Goal: Task Accomplishment & Management: Use online tool/utility

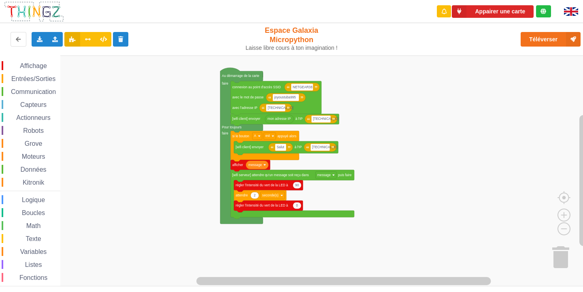
click at [363, 213] on div "Affichage Entrées/Sorties Communication Capteurs Actionneurs Robots Grove Moteu…" at bounding box center [294, 171] width 589 height 231
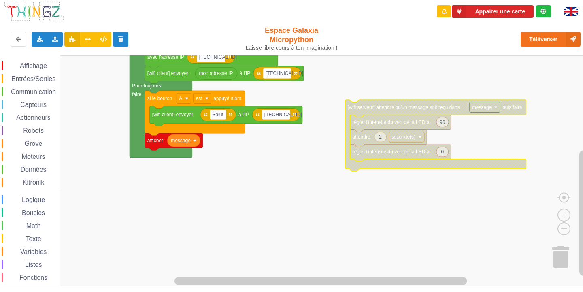
click at [447, 193] on rect "Espace de travail de Blocky" at bounding box center [294, 171] width 589 height 231
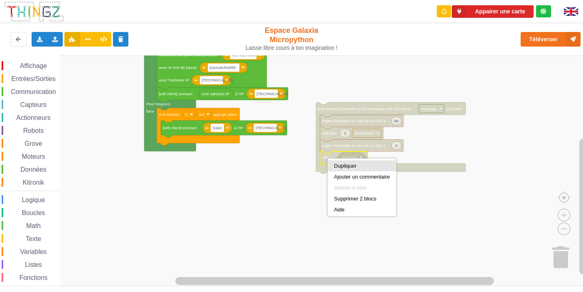
click at [343, 167] on div "Dupliquer" at bounding box center [362, 166] width 56 height 6
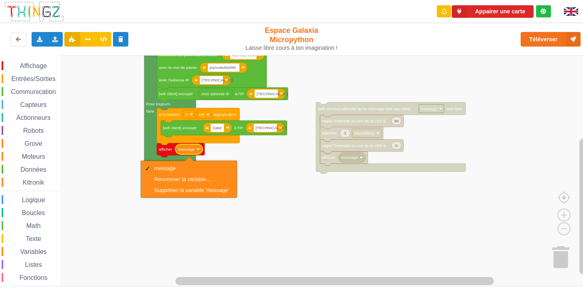
click at [243, 155] on rect "Espace de travail de Blocky" at bounding box center [294, 171] width 589 height 231
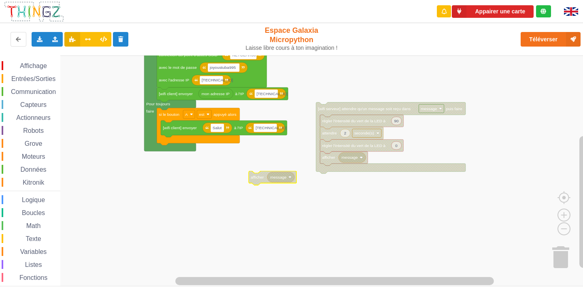
click at [24, 90] on span "Communication" at bounding box center [33, 91] width 47 height 7
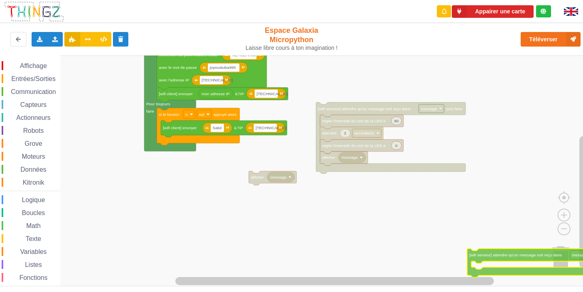
click at [538, 260] on div "Affichage Entrées/Sorties Communication Capteurs Actionneurs Robots Grove Moteu…" at bounding box center [294, 171] width 589 height 231
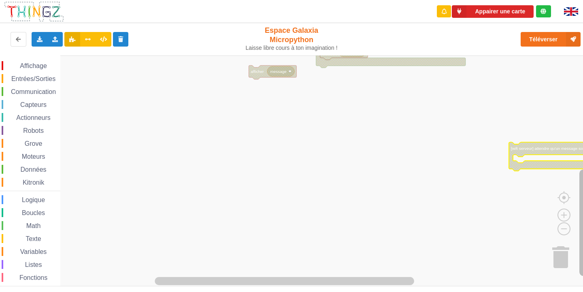
click at [562, 263] on div "Affichage Entrées/Sorties Communication Capteurs Actionneurs Robots Grove Moteu…" at bounding box center [294, 171] width 589 height 231
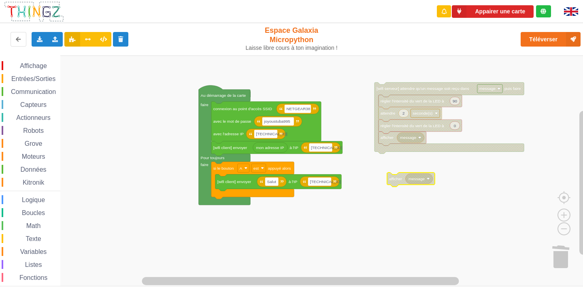
click at [20, 96] on div "Affichage Entrées/Sorties Communication Capteurs Actionneurs Robots Grove Moteu…" at bounding box center [30, 182] width 60 height 243
click at [16, 92] on span "Communication" at bounding box center [33, 91] width 47 height 7
click at [383, 222] on rect "Espace de travail de Blocky" at bounding box center [294, 171] width 589 height 231
click at [313, 208] on rect "Espace de travail de Blocky" at bounding box center [294, 171] width 589 height 231
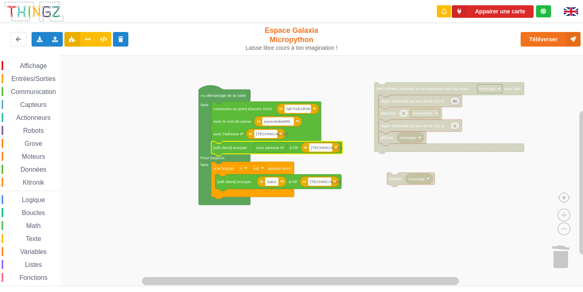
click at [30, 88] on span "Communication" at bounding box center [33, 91] width 47 height 7
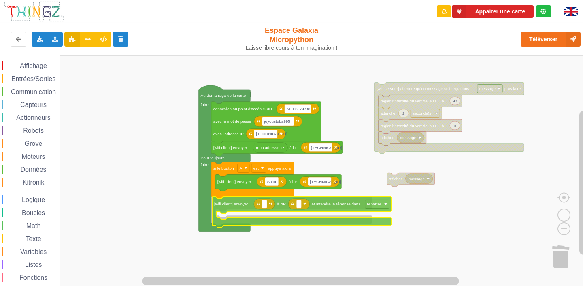
click at [252, 206] on div "Affichage Entrées/Sorties Communication Capteurs Actionneurs Robots Grove Moteu…" at bounding box center [294, 171] width 589 height 231
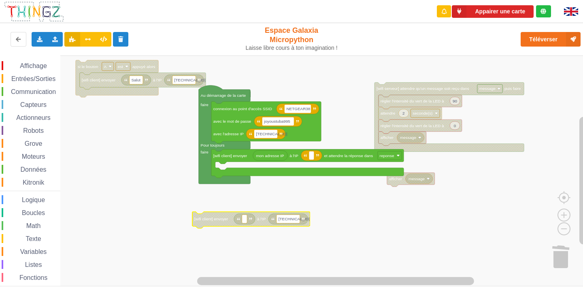
click at [279, 220] on text "[TECHNICAL_ID]" at bounding box center [294, 219] width 31 height 4
click at [279, 220] on input "[TECHNICAL_ID]" at bounding box center [288, 219] width 23 height 9
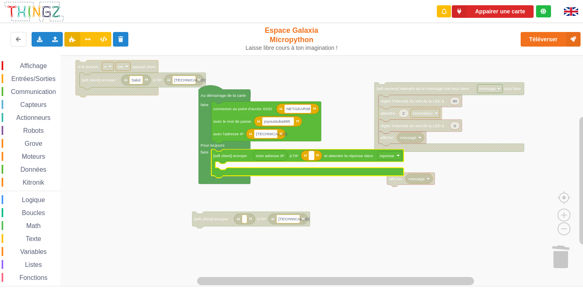
click at [312, 154] on text "Espace de travail de Blocky" at bounding box center [311, 156] width 1 height 4
type input "[TECHNICAL_ID]"
click at [341, 228] on rect "Espace de travail de Blocky" at bounding box center [294, 171] width 589 height 231
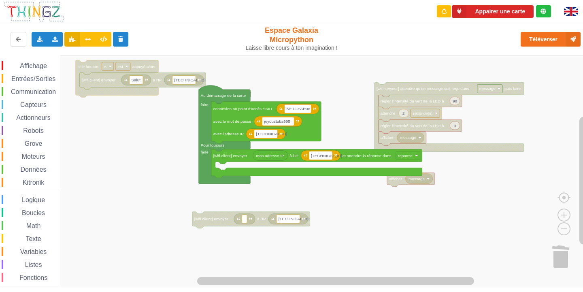
click at [32, 64] on span "Affichage" at bounding box center [33, 65] width 29 height 7
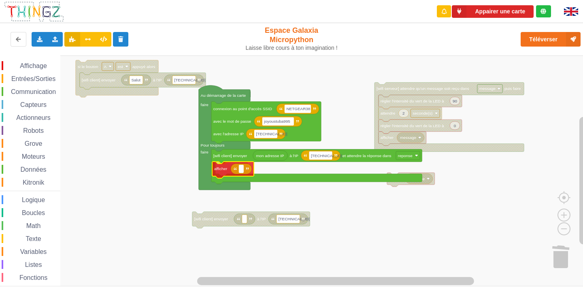
click at [229, 170] on div "Affichage Entrées/Sorties Communication Capteurs Actionneurs Robots Grove Moteu…" at bounding box center [294, 171] width 589 height 231
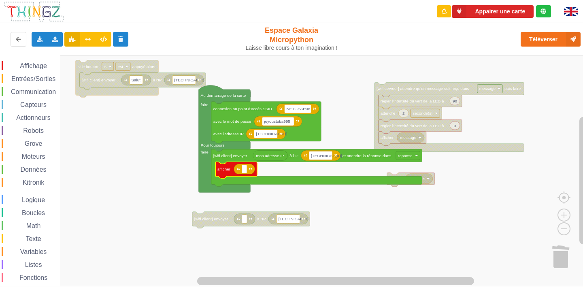
click at [241, 173] on icon "Espace de travail de Blocky" at bounding box center [244, 169] width 21 height 11
click at [243, 173] on rect "Espace de travail de Blocky" at bounding box center [244, 169] width 5 height 9
click at [14, 78] on span "Entrées/Sorties" at bounding box center [33, 78] width 47 height 7
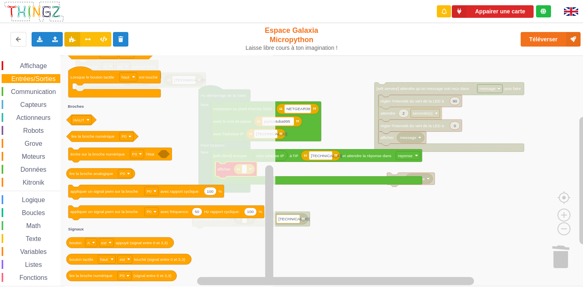
click at [37, 144] on span "Grove" at bounding box center [33, 143] width 20 height 7
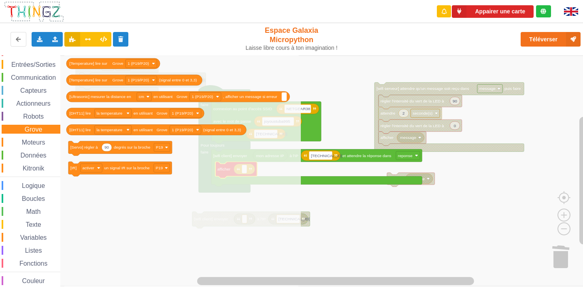
scroll to position [21, 0]
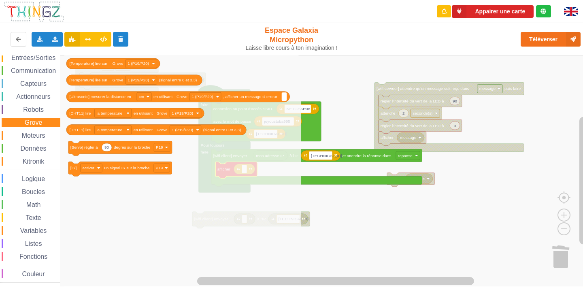
click at [37, 132] on span "Moteurs" at bounding box center [34, 135] width 26 height 7
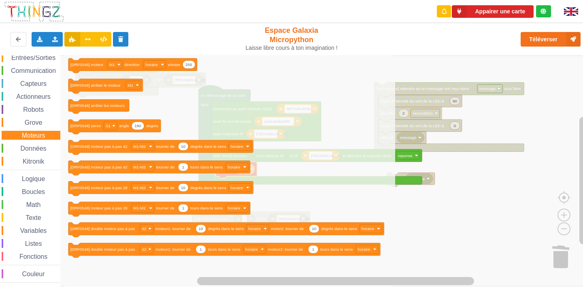
click at [17, 155] on div "Affichage Entrées/Sorties Communication Capteurs Actionneurs Robots Grove Moteu…" at bounding box center [30, 161] width 60 height 243
click at [17, 160] on span "Espace de travail de Blocky" at bounding box center [18, 161] width 6 height 6
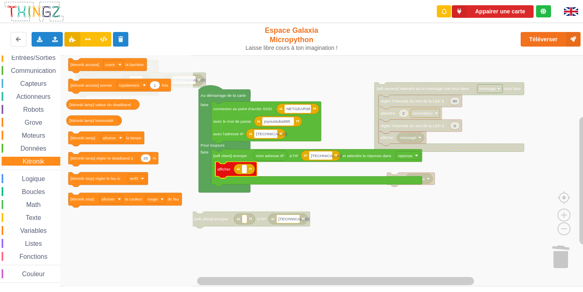
click at [28, 226] on div "Variables" at bounding box center [31, 230] width 59 height 9
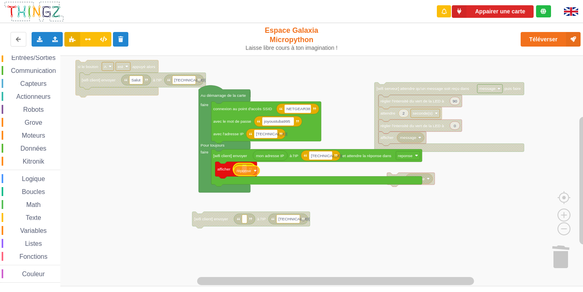
click at [248, 170] on div "Affichage Entrées/Sorties Communication Capteurs Actionneurs Robots Grove Moteu…" at bounding box center [294, 171] width 589 height 231
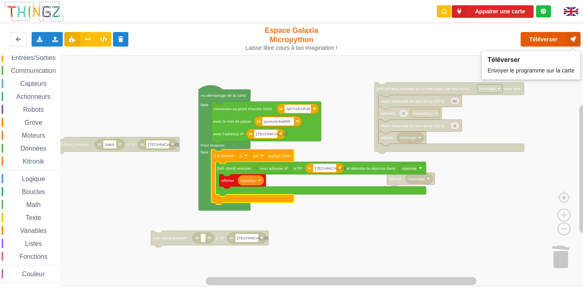
click at [527, 41] on button "Téléverser" at bounding box center [551, 39] width 60 height 15
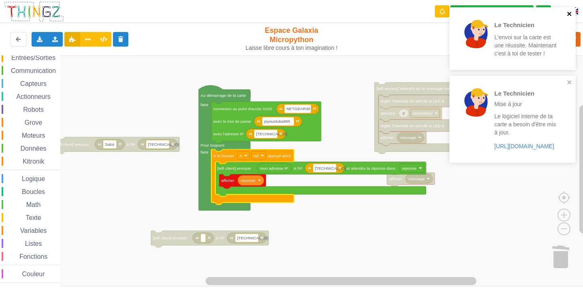
click at [570, 12] on icon "close" at bounding box center [570, 14] width 6 height 6
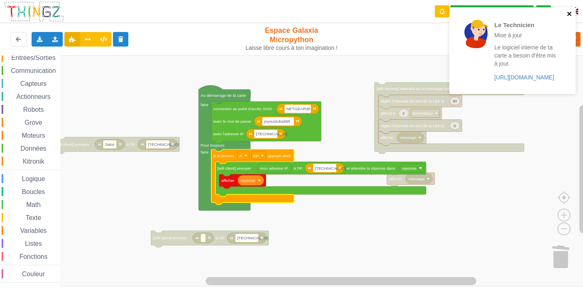
click at [568, 12] on icon "close" at bounding box center [570, 14] width 6 height 6
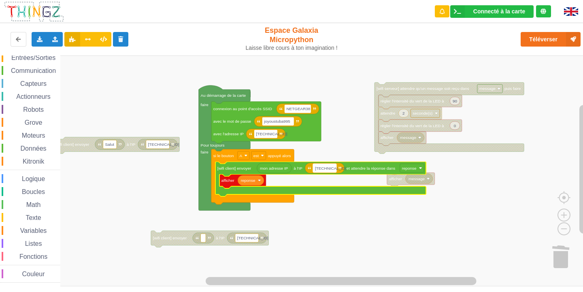
click at [331, 170] on text "[TECHNICAL_ID]" at bounding box center [330, 168] width 31 height 4
click at [331, 169] on input "[TECHNICAL_ID]" at bounding box center [324, 168] width 23 height 9
click at [333, 169] on input "[TECHNICAL_ID]" at bounding box center [324, 168] width 23 height 9
type input "[TECHNICAL_ID]"
click at [293, 173] on icon "Espace de travail de Blocky" at bounding box center [321, 179] width 211 height 35
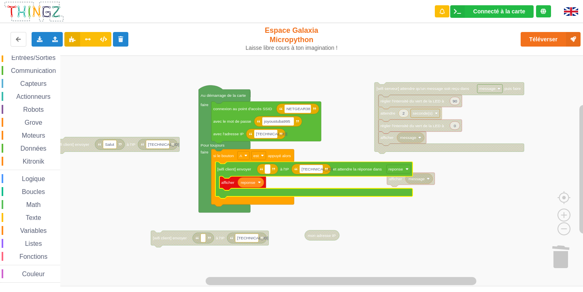
click at [270, 173] on rect "Espace de travail de Blocky" at bounding box center [267, 169] width 5 height 9
type input "Saskia"
click at [260, 169] on image "Espace de travail de Blocky" at bounding box center [261, 168] width 3 height 3
click at [265, 171] on icon "Espace de travail de Blocky" at bounding box center [267, 169] width 21 height 11
click at [267, 171] on text "Espace de travail de Blocky" at bounding box center [267, 169] width 1 height 4
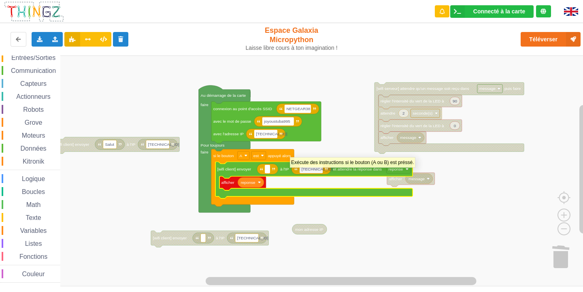
type input "S"
type input "a"
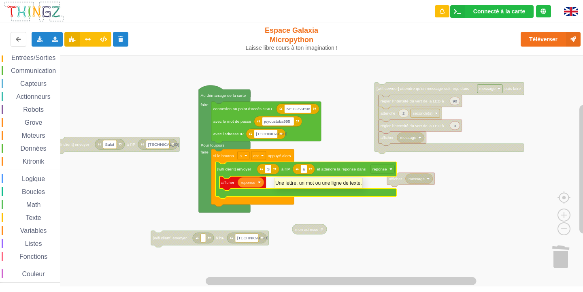
type input "[TECHNICAL_ID]"
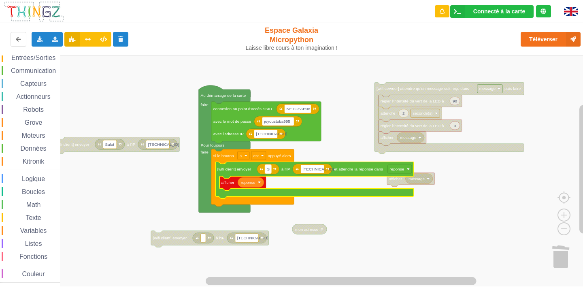
click at [270, 169] on rect "Espace de travail de Blocky" at bounding box center [268, 169] width 6 height 9
click at [270, 169] on input "S" at bounding box center [268, 169] width 6 height 9
type input "Salut"
click at [277, 169] on input "Salut" at bounding box center [271, 169] width 13 height 9
click at [275, 169] on input "Salut" at bounding box center [271, 169] width 13 height 9
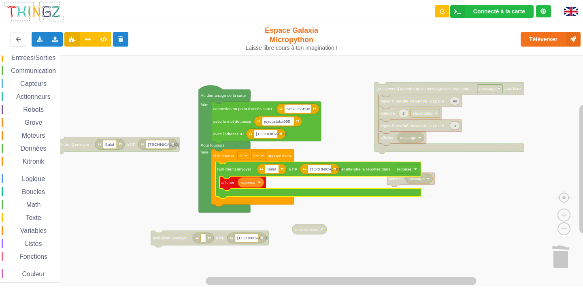
click at [275, 169] on input "Salut" at bounding box center [271, 169] width 13 height 9
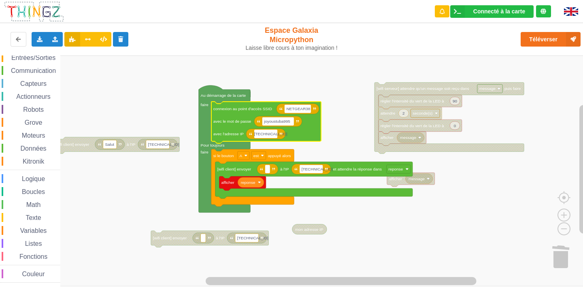
click at [263, 136] on input "[TECHNICAL_ID]" at bounding box center [265, 134] width 23 height 9
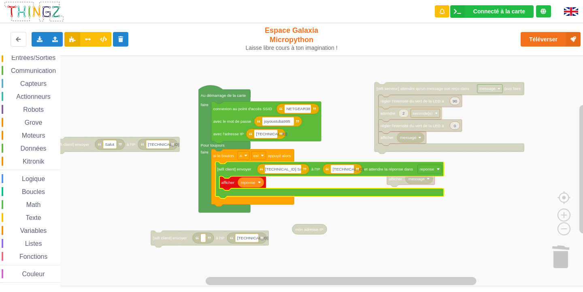
click at [285, 170] on input "[TECHNICAL_ID] Saskia" at bounding box center [283, 169] width 36 height 9
type input "[TECHNICAL_ID] Saskia"
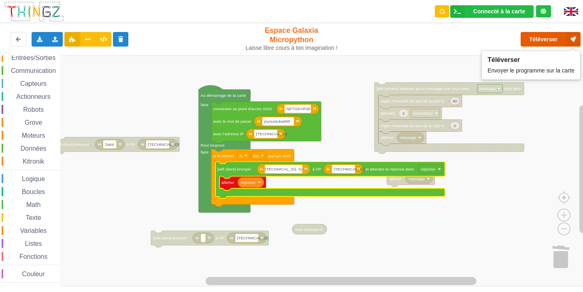
click at [541, 39] on button "Téléverser" at bounding box center [551, 39] width 60 height 15
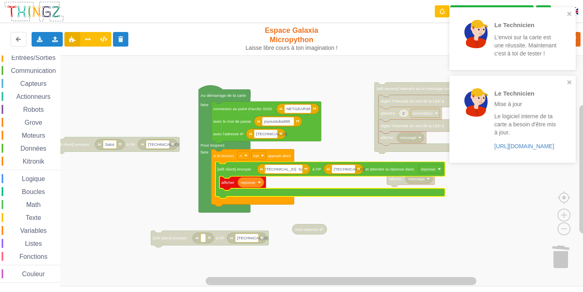
click at [564, 11] on div "Le Technicien L'envoi sur la carte est une réussite. Maintenant c'est à toi de …" at bounding box center [510, 39] width 114 height 56
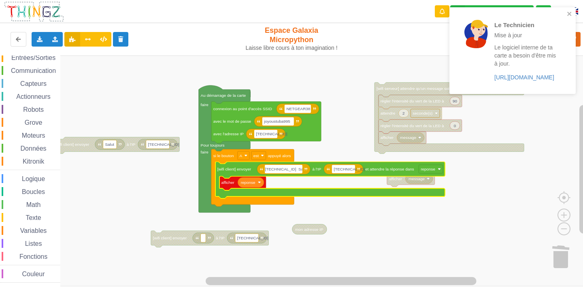
click at [566, 15] on div "Le Technicien Mise à jour Le logiciel interne de ta carte a besoin d'être mis à…" at bounding box center [510, 51] width 114 height 80
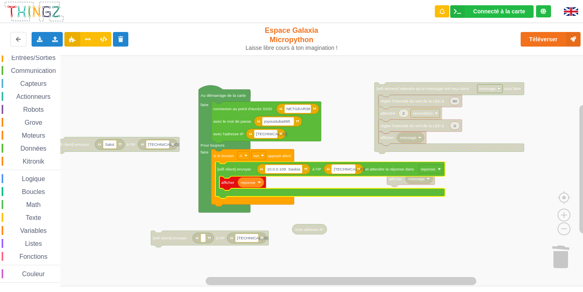
click at [351, 169] on text "[TECHNICAL_ID]" at bounding box center [349, 169] width 31 height 4
click at [351, 169] on input "[TECHNICAL_ID]" at bounding box center [343, 169] width 23 height 9
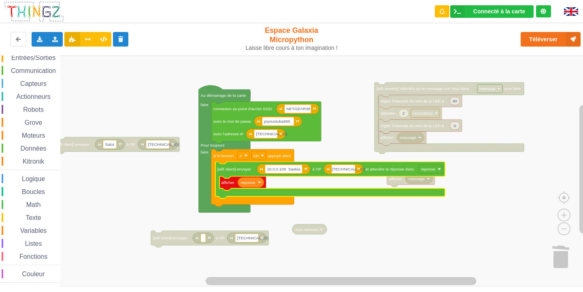
click at [352, 169] on input "[TECHNICAL_ID]" at bounding box center [343, 169] width 23 height 9
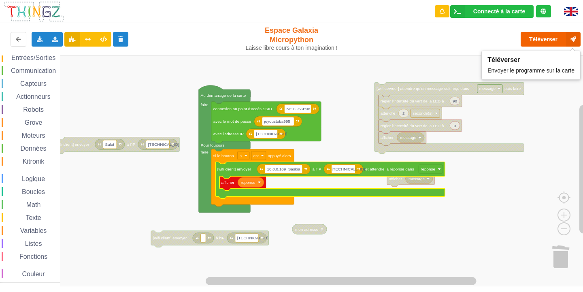
type input "[TECHNICAL_ID]"
click at [549, 41] on button "Téléverser" at bounding box center [551, 39] width 60 height 15
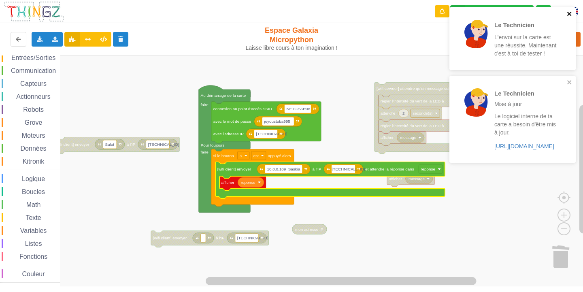
click at [568, 16] on icon "close" at bounding box center [570, 14] width 6 height 6
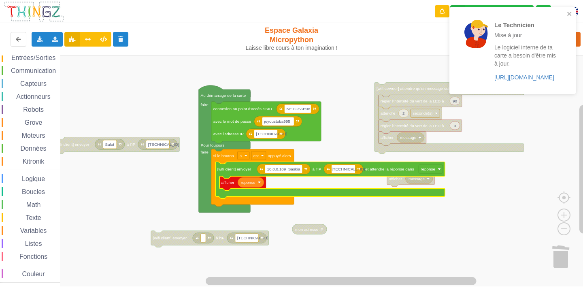
click at [570, 10] on div "Le Technicien Mise à jour Le logiciel interne de ta carte a besoin d'être mis à…" at bounding box center [513, 50] width 126 height 87
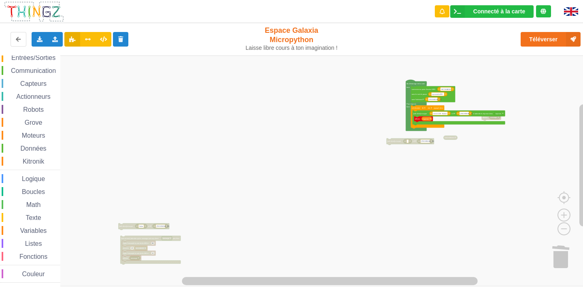
click at [386, 141] on rect "Espace de travail de Blocky" at bounding box center [294, 171] width 589 height 231
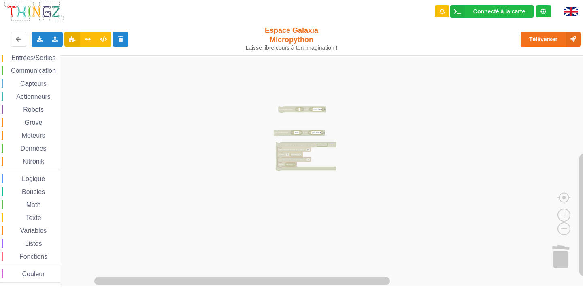
click at [425, 120] on rect "Espace de travail de Blocky" at bounding box center [294, 171] width 589 height 231
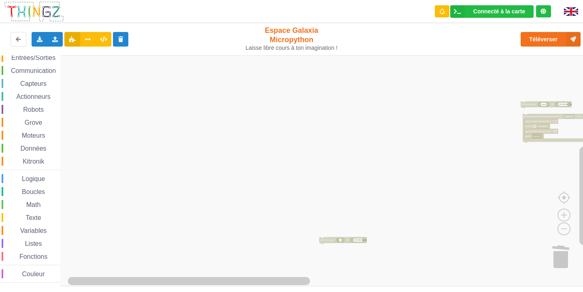
click at [457, 182] on rect "Espace de travail de Blocky" at bounding box center [294, 171] width 589 height 231
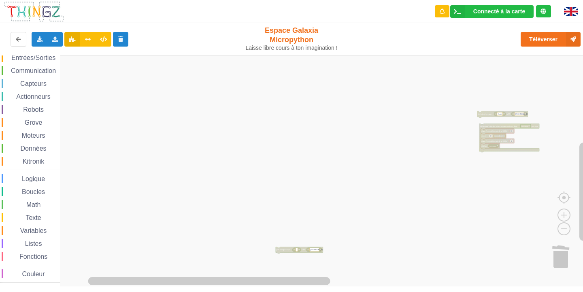
click at [477, 112] on rect "Espace de travail de Blocky" at bounding box center [294, 171] width 589 height 231
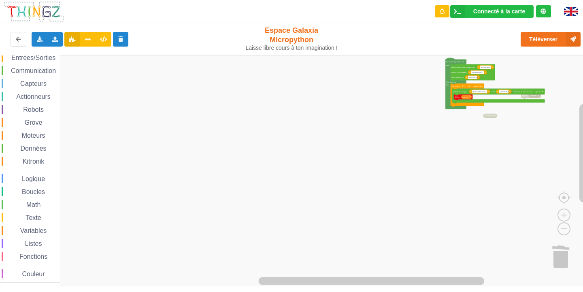
click at [177, 265] on rect "Espace de travail de Blocky" at bounding box center [294, 171] width 589 height 231
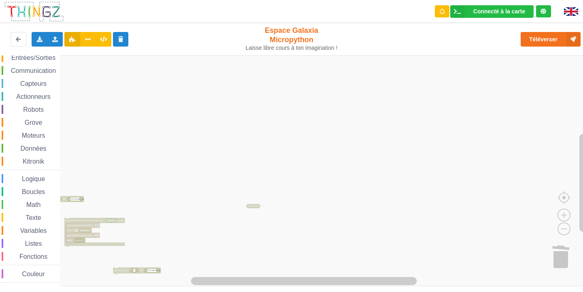
click at [331, 155] on rect "Espace de travail de Blocky" at bounding box center [294, 171] width 589 height 231
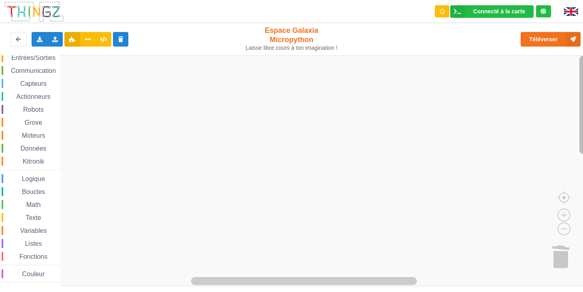
click at [338, 195] on div "Affichage Entrées/Sorties Communication Capteurs Actionneurs Robots Grove Moteu…" at bounding box center [294, 171] width 589 height 231
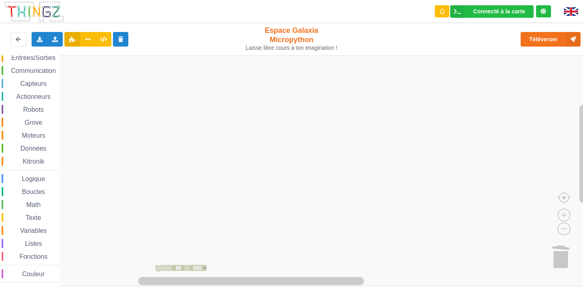
click at [583, 6] on div "Connecté à la carte Réglages Ouvrir le moniteur automatiquement Connexion autom…" at bounding box center [291, 140] width 595 height 292
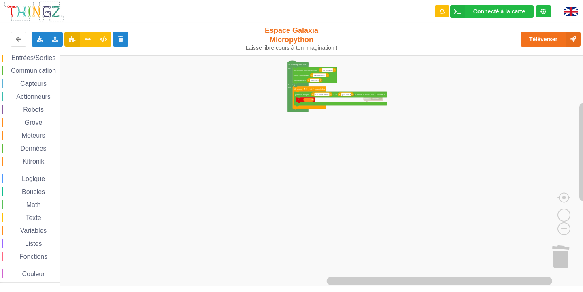
click at [49, 169] on div "Affichage Entrées/Sorties Communication Capteurs Actionneurs Robots Grove Moteu…" at bounding box center [294, 171] width 589 height 231
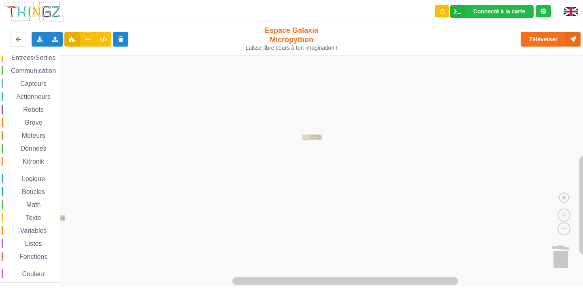
click at [374, 123] on rect "Espace de travail de Blocky" at bounding box center [294, 171] width 589 height 231
click at [167, 209] on rect "Espace de travail de Blocky" at bounding box center [294, 171] width 589 height 231
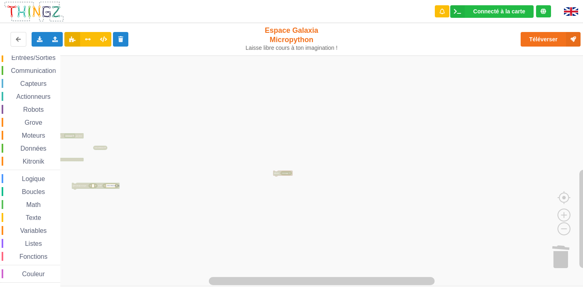
click at [502, 73] on rect "Espace de travail de Blocky" at bounding box center [294, 171] width 589 height 231
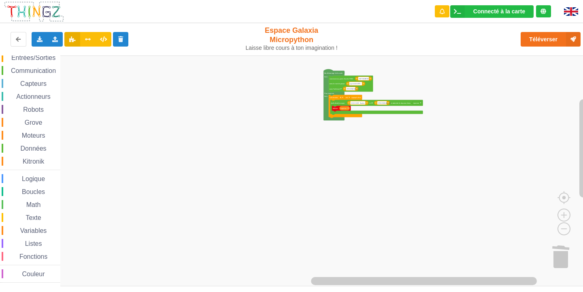
click at [163, 292] on html "Connecté à la carte Réglages Ouvrir le moniteur automatiquement Connexion autom…" at bounding box center [291, 146] width 583 height 292
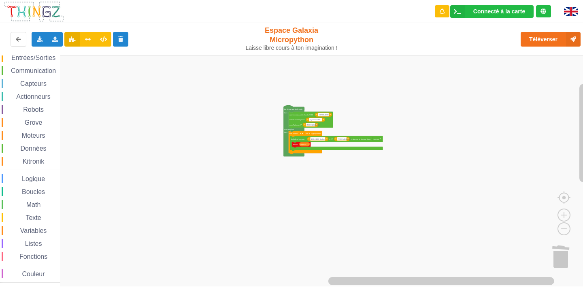
click at [389, 275] on div "Affichage Entrées/Sorties Communication Capteurs Actionneurs Robots Grove Moteu…" at bounding box center [294, 171] width 589 height 231
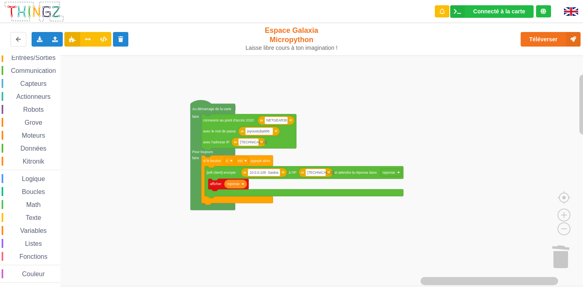
click at [335, 241] on div "Affichage Entrées/Sorties Communication Capteurs Actionneurs Robots Grove Moteu…" at bounding box center [294, 171] width 589 height 231
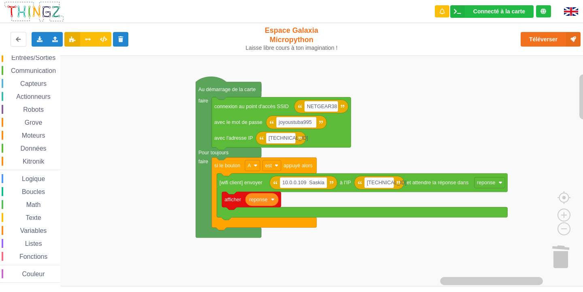
click at [377, 238] on rect "Espace de travail de Blocky" at bounding box center [294, 171] width 589 height 231
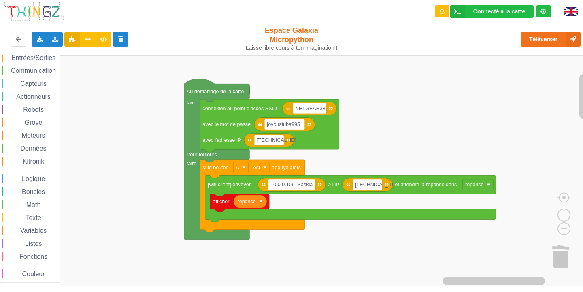
click at [344, 237] on rect "Espace de travail de Blocky" at bounding box center [294, 171] width 589 height 231
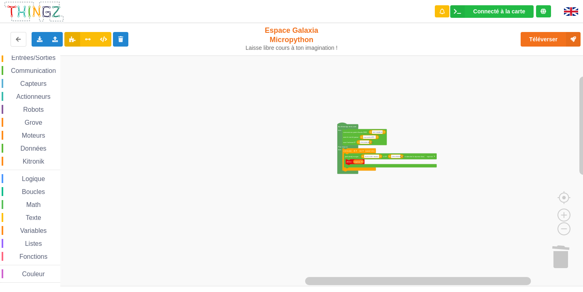
click at [302, 77] on rect "Espace de travail de Blocky" at bounding box center [294, 171] width 589 height 231
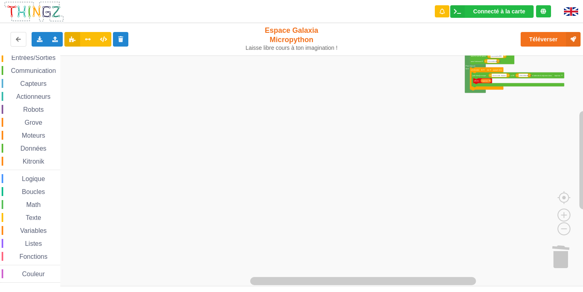
click at [284, 204] on rect "Espace de travail de Blocky" at bounding box center [294, 171] width 589 height 231
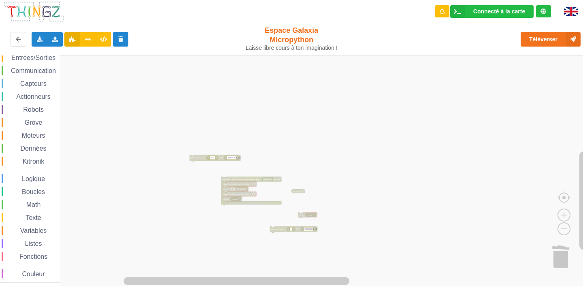
click at [342, 150] on rect "Espace de travail de Blocky" at bounding box center [294, 171] width 589 height 231
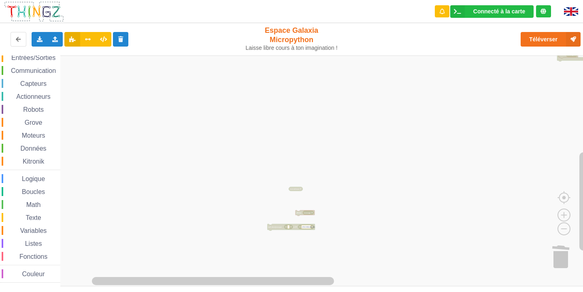
click at [300, 216] on rect "Espace de travail de Blocky" at bounding box center [294, 171] width 589 height 231
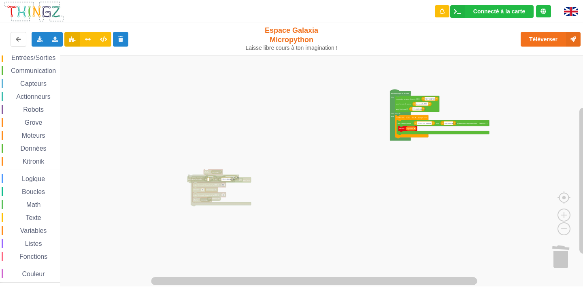
click at [349, 211] on rect "Espace de travail de Blocky" at bounding box center [294, 171] width 589 height 231
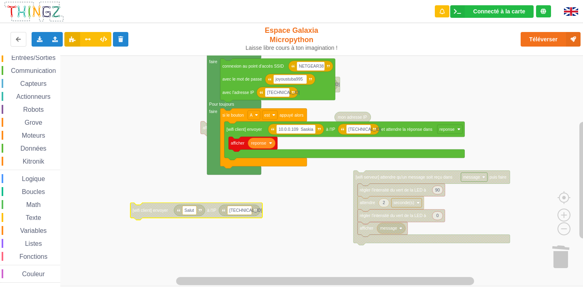
click at [51, 73] on span "Communication" at bounding box center [33, 70] width 47 height 7
click at [424, 120] on rect "Espace de travail de Blocky" at bounding box center [294, 171] width 589 height 231
click at [34, 73] on span "Communication" at bounding box center [33, 70] width 47 height 7
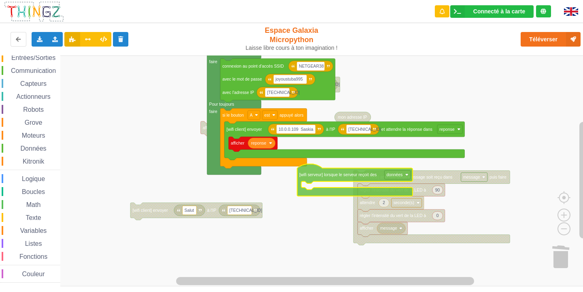
click at [308, 179] on div "Affichage Entrées/Sorties Communication Capteurs Actionneurs Robots Grove Moteu…" at bounding box center [294, 171] width 589 height 231
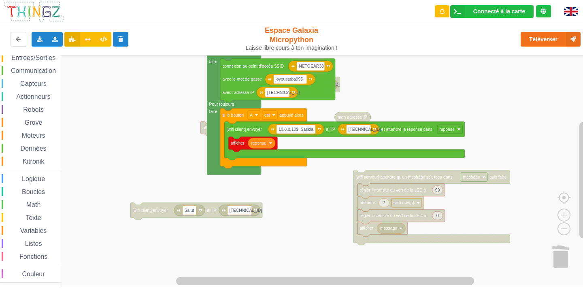
click at [36, 74] on span "Communication" at bounding box center [33, 70] width 47 height 7
click at [496, 95] on rect "Espace de travail de Blocky" at bounding box center [294, 171] width 589 height 231
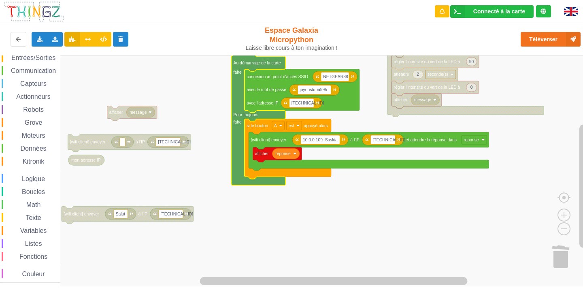
click at [40, 66] on div "Communication" at bounding box center [31, 70] width 59 height 9
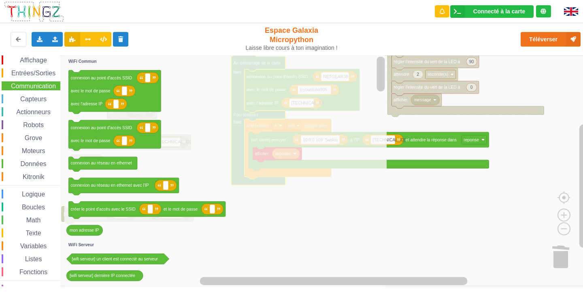
scroll to position [0, 0]
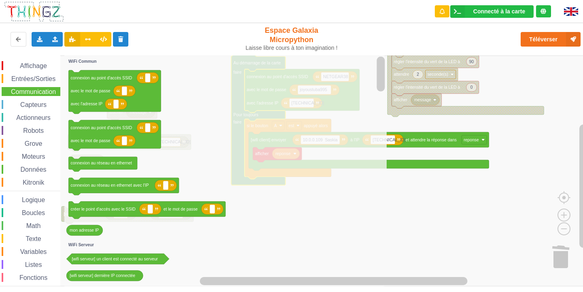
click at [16, 170] on span "Espace de travail de Blocky" at bounding box center [16, 170] width 6 height 6
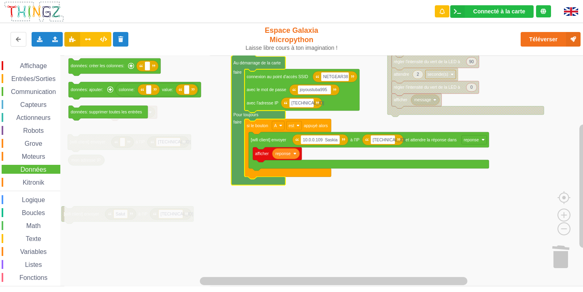
click at [17, 79] on span "Entrées/Sorties" at bounding box center [33, 78] width 47 height 7
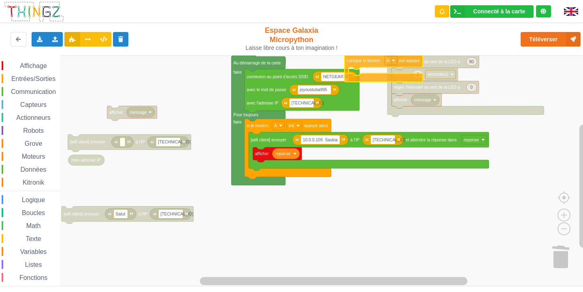
click at [367, 62] on div "Affichage Entrées/Sorties Communication Capteurs Actionneurs Robots Grove Moteu…" at bounding box center [294, 171] width 589 height 231
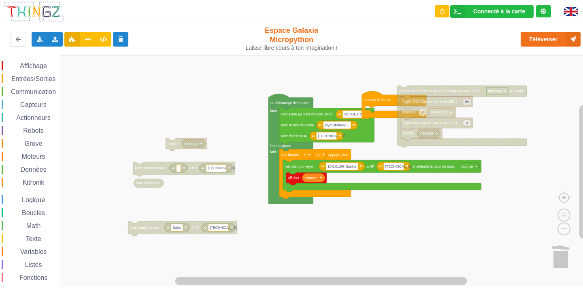
click at [457, 250] on rect "Espace de travail de Blocky" at bounding box center [294, 171] width 589 height 231
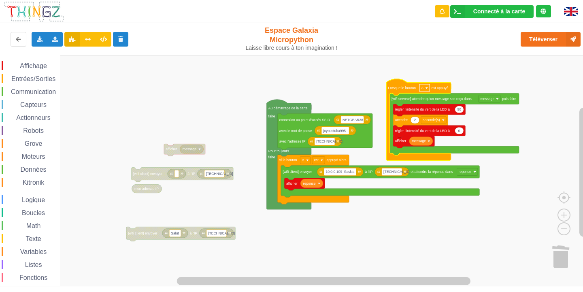
click at [423, 87] on text "A" at bounding box center [422, 88] width 2 height 4
click at [424, 113] on div "B" at bounding box center [424, 116] width 37 height 11
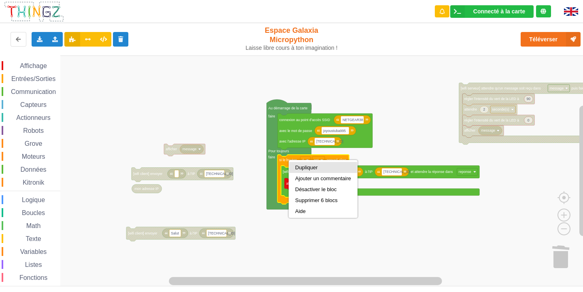
click at [304, 168] on div "Dupliquer" at bounding box center [323, 167] width 56 height 6
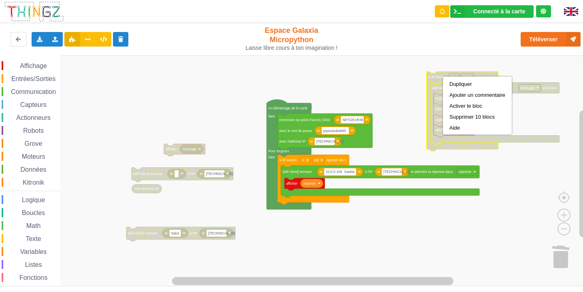
click at [441, 79] on text "si le bouton" at bounding box center [438, 77] width 18 height 4
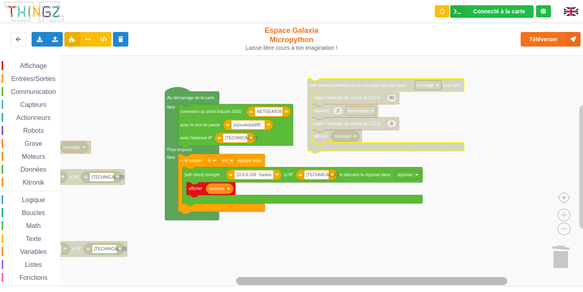
click at [315, 284] on rect "Espace de travail de Blocky" at bounding box center [371, 281] width 271 height 8
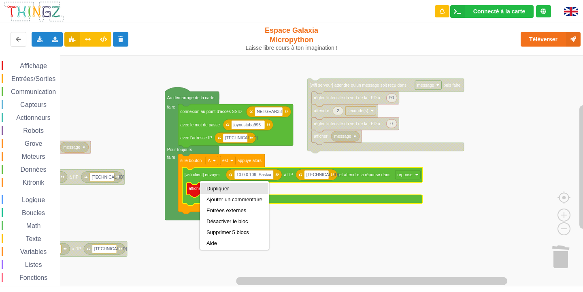
click at [229, 191] on div "Dupliquer" at bounding box center [235, 189] width 56 height 6
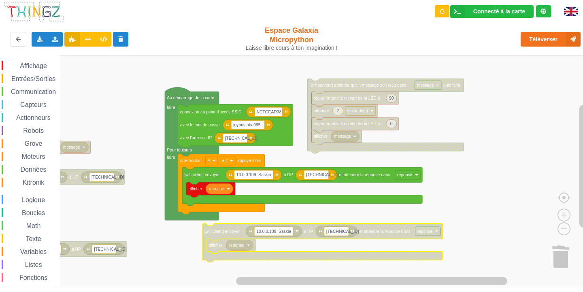
click at [286, 232] on text "10.0.0.109 Saskia" at bounding box center [273, 231] width 35 height 4
type input "Salut"
click at [318, 233] on text "[TECHNICAL_ID]" at bounding box center [317, 231] width 33 height 4
click at [320, 233] on input "[TECHNICAL_ID]" at bounding box center [311, 231] width 25 height 9
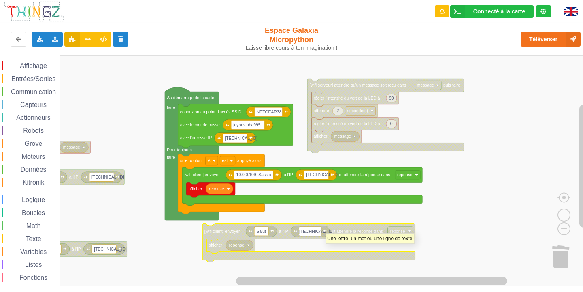
type input "[TECHNICAL_ID]"
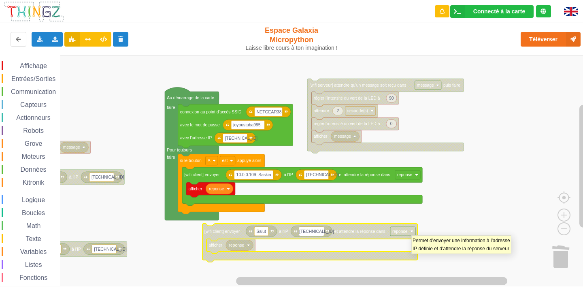
click at [412, 231] on image "Espace de travail de Blocky" at bounding box center [411, 231] width 3 height 3
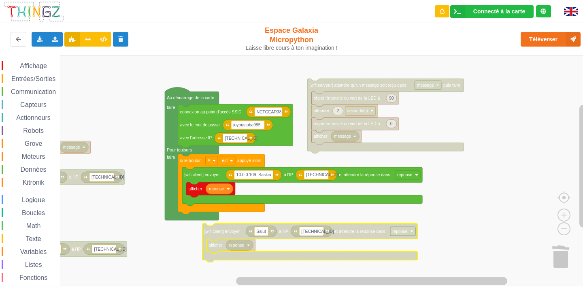
click at [421, 227] on rect "Espace de travail de Blocky" at bounding box center [294, 171] width 589 height 231
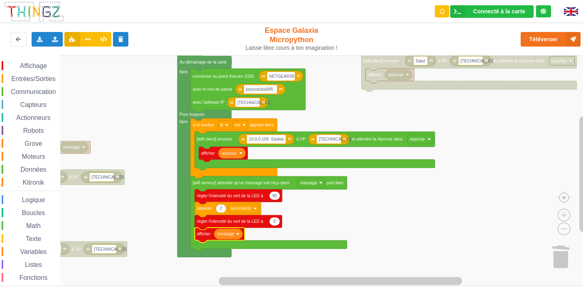
click at [33, 84] on div "Affichage Entrées/Sorties Communication Capteurs Actionneurs Robots Grove Moteu…" at bounding box center [30, 182] width 60 height 243
click at [39, 92] on span "Communication" at bounding box center [33, 91] width 47 height 7
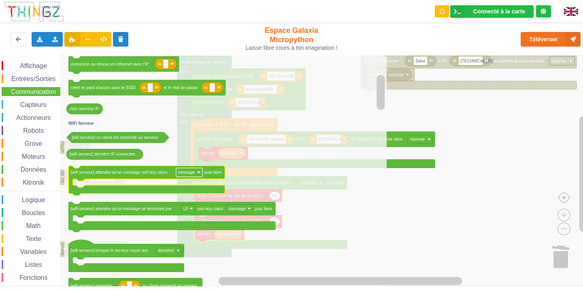
click at [190, 172] on text "message" at bounding box center [186, 172] width 17 height 4
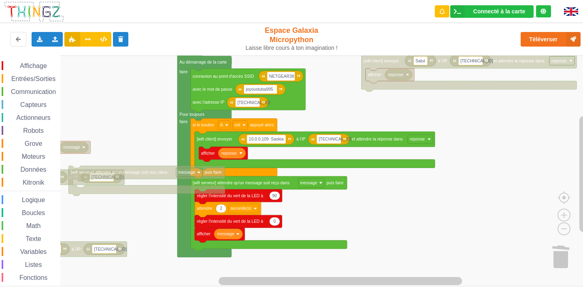
click at [176, 172] on rect "Espace de travail de Blocky" at bounding box center [189, 172] width 26 height 9
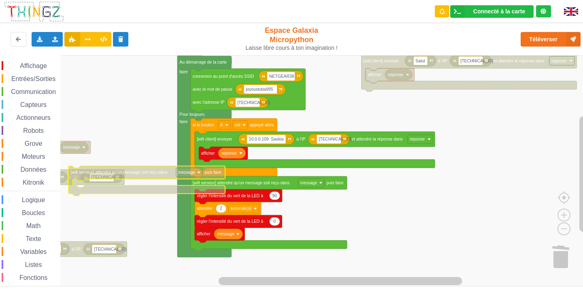
click at [126, 178] on icon "Espace de travail de Blocky" at bounding box center [146, 181] width 156 height 30
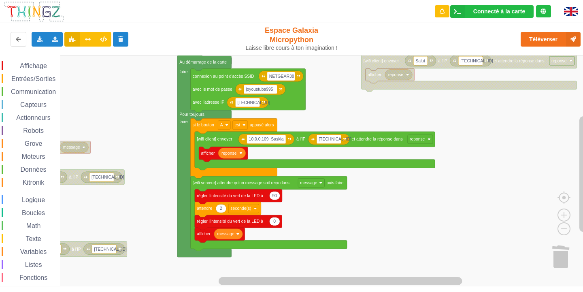
click at [36, 95] on span "Communication" at bounding box center [33, 91] width 47 height 7
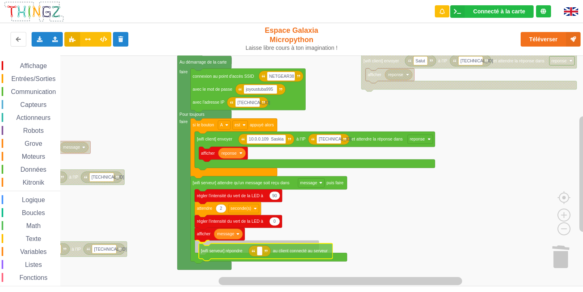
click at [279, 248] on div "Affichage Entrées/Sorties Communication Capteurs Actionneurs Robots Grove Moteu…" at bounding box center [294, 171] width 589 height 231
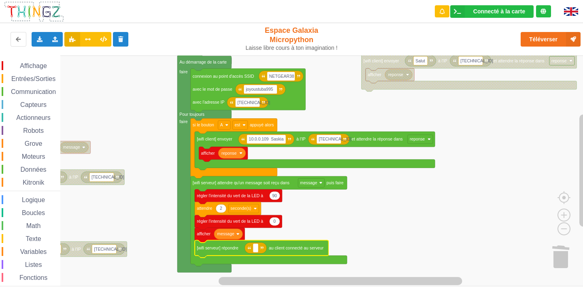
click at [253, 254] on icon "Espace de travail de Blocky" at bounding box center [256, 248] width 22 height 11
click at [254, 253] on icon "Espace de travail de Blocky" at bounding box center [256, 248] width 22 height 11
click at [256, 253] on icon "Espace de travail de Blocky" at bounding box center [256, 248] width 22 height 11
click at [255, 246] on text "Espace de travail de Blocky" at bounding box center [255, 248] width 1 height 4
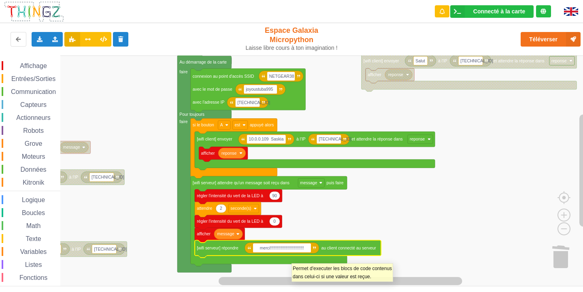
type input "merci!!!!!!!!!!!!!!!!!!!!!!!!!!!!"
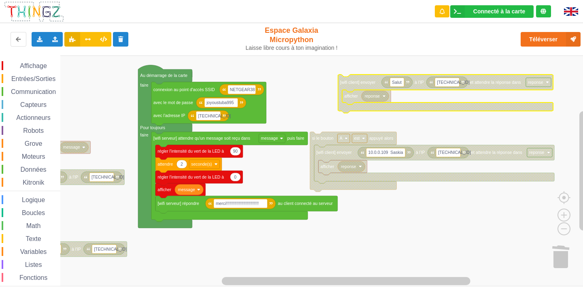
click at [43, 69] on span "Affichage" at bounding box center [33, 65] width 29 height 7
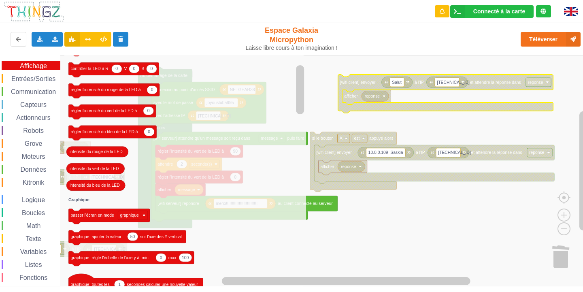
click at [43, 79] on span "Entrées/Sorties" at bounding box center [33, 78] width 47 height 7
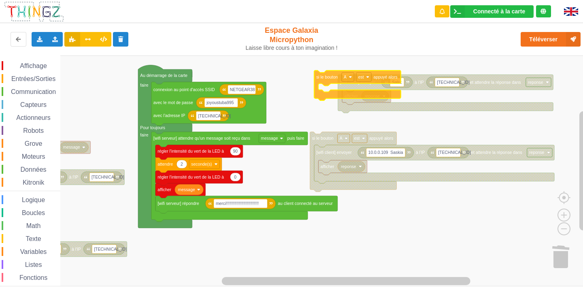
click at [337, 74] on div "Affichage Entrées/Sorties Communication Capteurs Actionneurs Robots Grove Moteu…" at bounding box center [294, 171] width 589 height 231
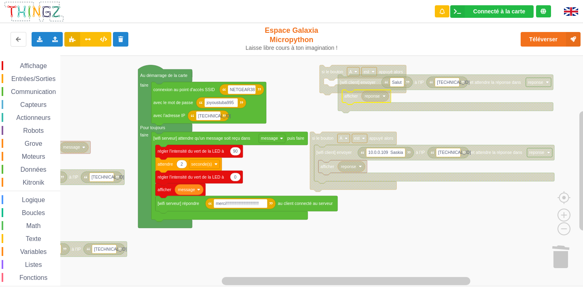
click at [343, 98] on icon "Espace de travail de Blocky" at bounding box center [366, 97] width 49 height 15
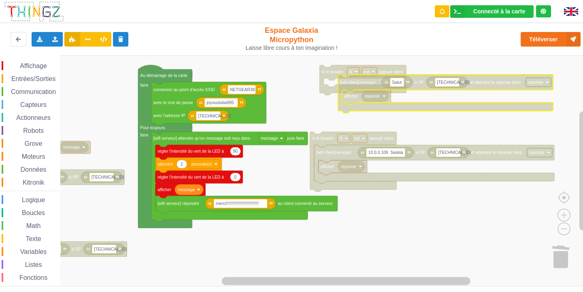
click at [346, 80] on text "[wifi client] envoyer" at bounding box center [358, 82] width 36 height 4
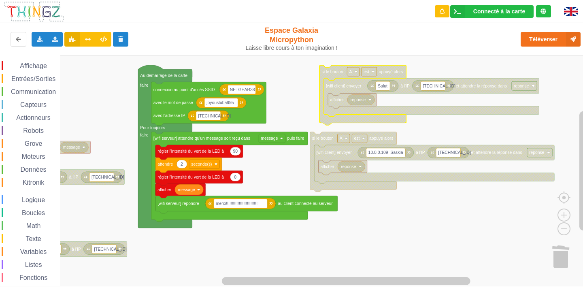
click at [361, 73] on icon "Espace de travail de Blocky" at bounding box center [363, 95] width 87 height 60
click at [358, 72] on rect "Espace de travail de Blocky" at bounding box center [353, 71] width 13 height 9
click at [352, 100] on div "B" at bounding box center [355, 101] width 19 height 6
click at [359, 72] on rect "Espace de travail de Blocky" at bounding box center [353, 71] width 12 height 9
click at [349, 90] on div "A" at bounding box center [355, 90] width 19 height 6
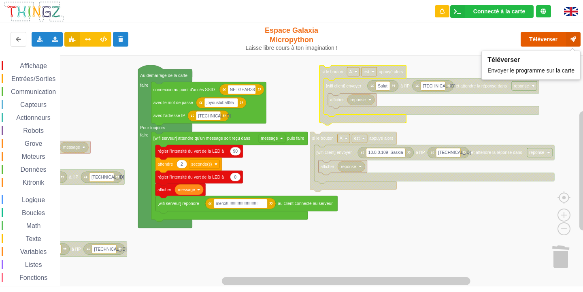
click at [533, 38] on button "Téléverser" at bounding box center [551, 39] width 60 height 15
click at [33, 73] on div "Affichage Entrées/Sorties Communication Capteurs Actionneurs Robots Grove Moteu…" at bounding box center [30, 182] width 60 height 243
click at [38, 74] on div "Affichage Entrées/Sorties Communication Capteurs Actionneurs Robots Grove Moteu…" at bounding box center [30, 182] width 60 height 243
click at [39, 78] on span "Entrées/Sorties" at bounding box center [33, 78] width 47 height 7
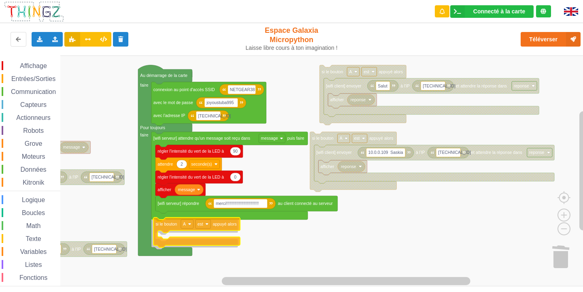
click at [168, 226] on div "Affichage Entrées/Sorties Communication Capteurs Actionneurs Robots Grove Moteu…" at bounding box center [294, 171] width 589 height 231
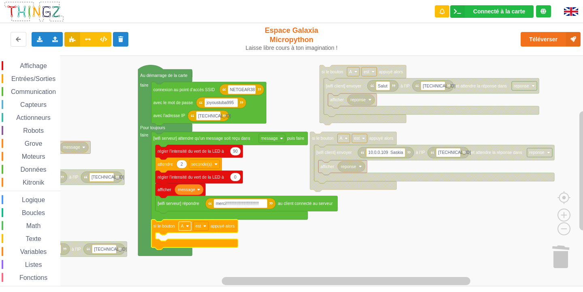
click at [185, 228] on rect "Espace de travail de Blocky" at bounding box center [185, 226] width 13 height 9
click at [181, 253] on div "B" at bounding box center [187, 255] width 19 height 6
click at [29, 63] on span "Affichage" at bounding box center [33, 65] width 29 height 7
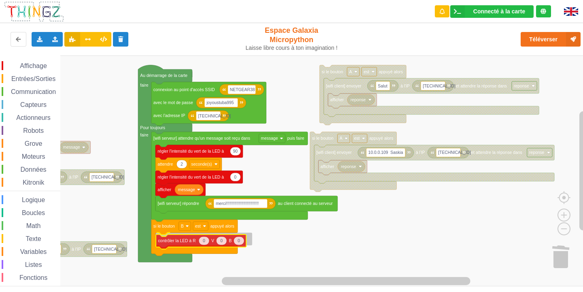
click at [179, 243] on div "Affichage Entrées/Sorties Communication Capteurs Actionneurs Robots Grove Moteu…" at bounding box center [294, 171] width 589 height 231
click at [207, 242] on icon "Espace de travail de Blocky" at bounding box center [204, 239] width 11 height 9
type input "23"
click at [220, 243] on icon "Espace de travail de Blocky" at bounding box center [221, 239] width 11 height 9
type input "56"
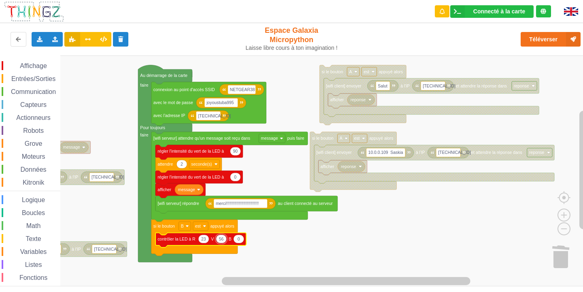
click at [241, 237] on icon "Espace de travail de Blocky" at bounding box center [239, 239] width 11 height 9
type input "18"
click at [539, 39] on button "Téléverser" at bounding box center [551, 39] width 60 height 15
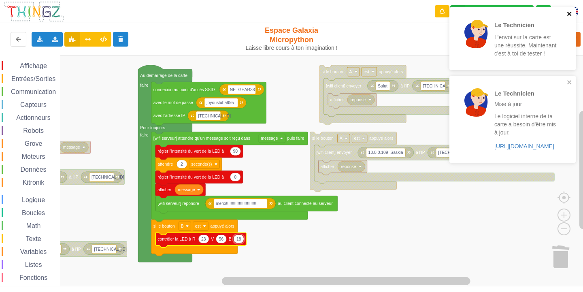
click at [571, 12] on icon "close" at bounding box center [570, 14] width 4 height 4
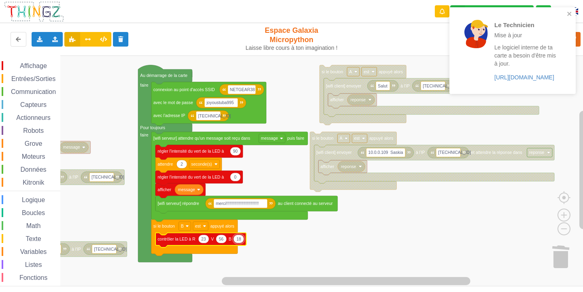
click at [566, 11] on div "Le Technicien Mise à jour Le logiciel interne de ta carte a besoin d'être mis à…" at bounding box center [510, 51] width 114 height 80
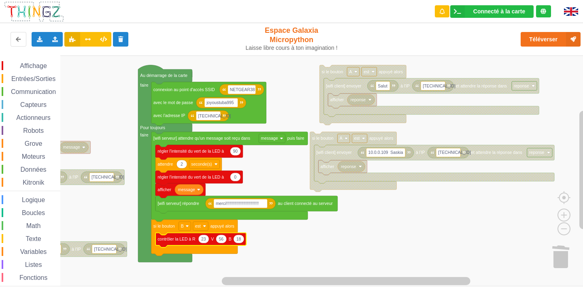
click at [204, 241] on text "23" at bounding box center [203, 239] width 5 height 4
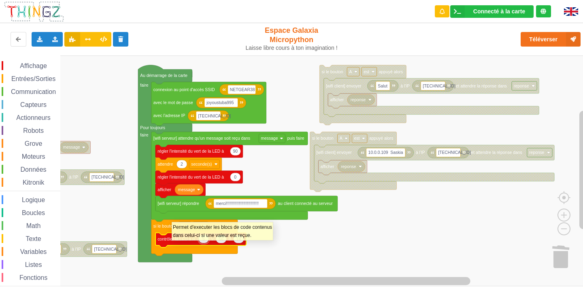
type input "50"
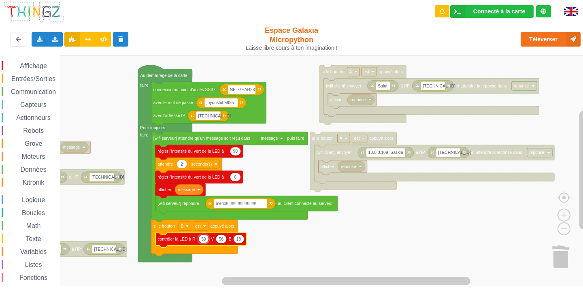
click at [224, 237] on text "56" at bounding box center [221, 239] width 5 height 4
type input "50"
click at [238, 241] on text "18" at bounding box center [239, 239] width 5 height 4
type input "0"
click at [538, 41] on button "Téléverser" at bounding box center [551, 39] width 60 height 15
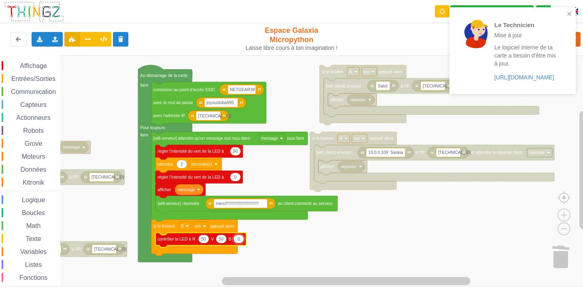
click at [565, 11] on div "Le Technicien Mise à jour Le logiciel interne de ta carte a besoin d'être mis à…" at bounding box center [510, 51] width 114 height 80
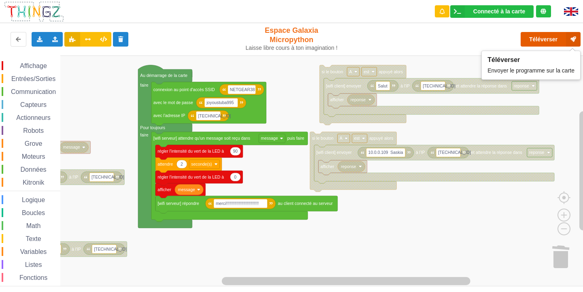
click at [553, 41] on button "Téléverser" at bounding box center [551, 39] width 60 height 15
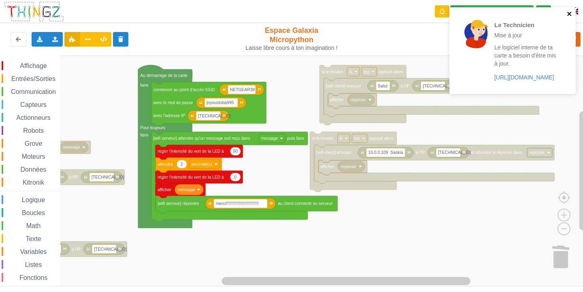
click at [570, 11] on icon "close" at bounding box center [570, 14] width 6 height 6
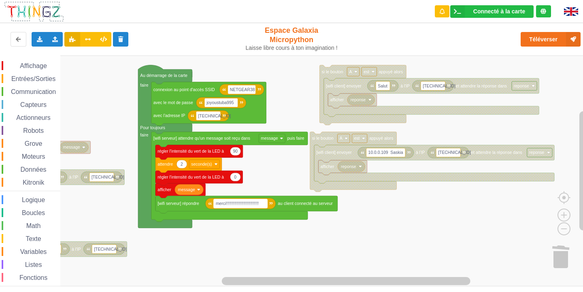
click at [248, 204] on text "merci!!!!!!!!!!!!!!!!!!!!!!!!!!!!" at bounding box center [237, 203] width 43 height 4
click at [248, 204] on input "merci!!!!!!!!!!!!!!!!!!!!!!!!!!!!" at bounding box center [241, 203] width 54 height 9
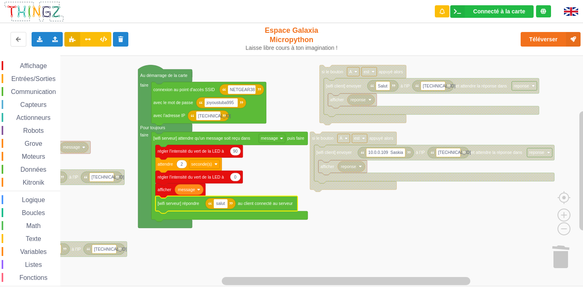
type input "salut"
click at [544, 47] on div "Téléverser" at bounding box center [467, 39] width 240 height 26
click at [542, 39] on button "Téléverser" at bounding box center [551, 39] width 60 height 15
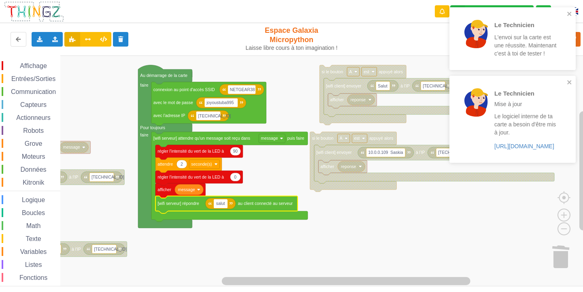
click at [568, 9] on div "Le Technicien L'envoi sur la carte est une réussite. Maintenant c'est à toi de …" at bounding box center [513, 38] width 126 height 63
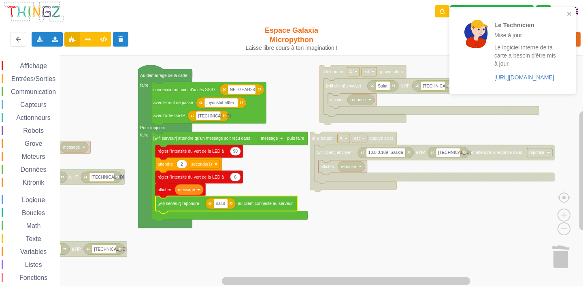
click at [570, 81] on div "Le Technicien Mise à jour Le logiciel interne de ta carte a besoin d'être mis à…" at bounding box center [513, 50] width 126 height 87
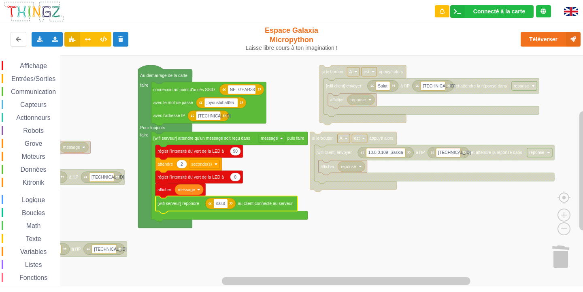
click at [243, 240] on rect "Espace de travail de Blocky" at bounding box center [294, 171] width 589 height 231
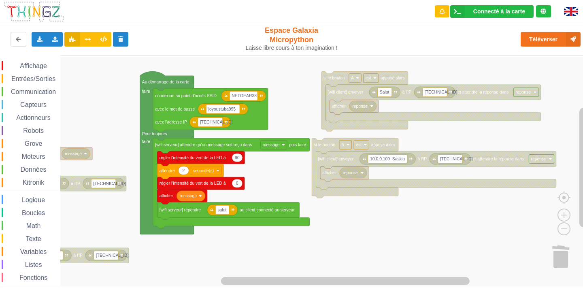
click at [246, 258] on rect "Espace de travail de Blocky" at bounding box center [294, 171] width 589 height 231
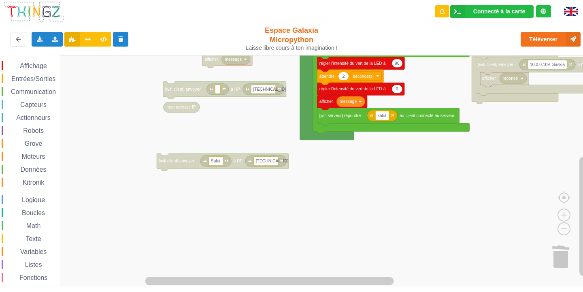
click at [477, 0] on html "Connecté à la carte Réglages Ouvrir le moniteur automatiquement Connexion autom…" at bounding box center [291, 146] width 583 height 292
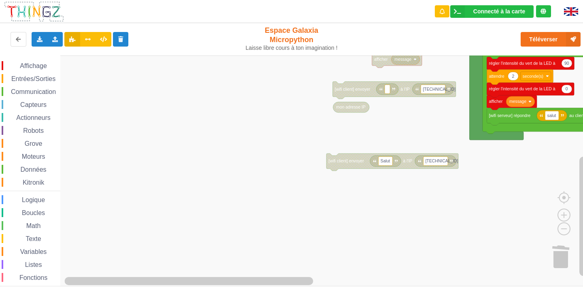
click at [490, 89] on g "Espace de travail de Blocky" at bounding box center [298, 171] width 597 height 231
click at [195, 154] on rect "Espace de travail de Blocky" at bounding box center [294, 171] width 589 height 231
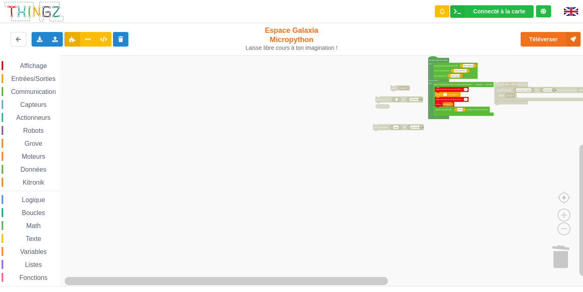
click at [357, 32] on div "Connecté à la carte Réglages Ouvrir le moniteur automatiquement Connexion autom…" at bounding box center [291, 140] width 595 height 292
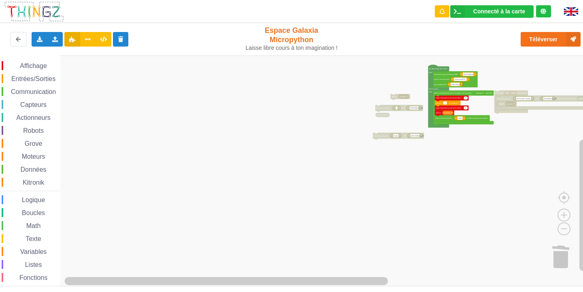
click at [427, 164] on rect "Espace de travail de Blocky" at bounding box center [294, 171] width 589 height 231
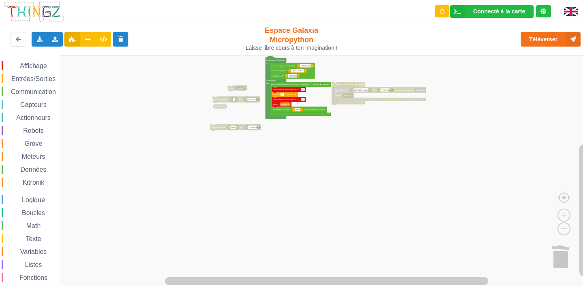
click at [192, 105] on rect "Espace de travail de Blocky" at bounding box center [294, 171] width 589 height 231
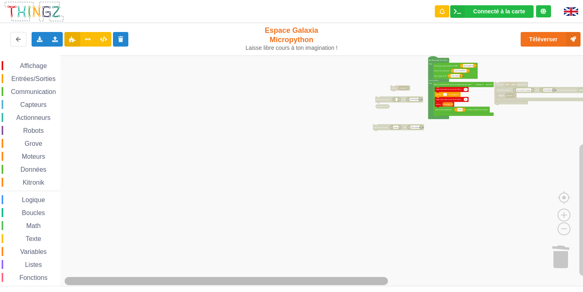
click at [0, 254] on div "Affichage Entrées/Sorties Communication Capteurs Actionneurs Robots Grove Moteu…" at bounding box center [294, 171] width 589 height 231
click at [217, 147] on rect "Espace de travail de Blocky" at bounding box center [294, 171] width 589 height 231
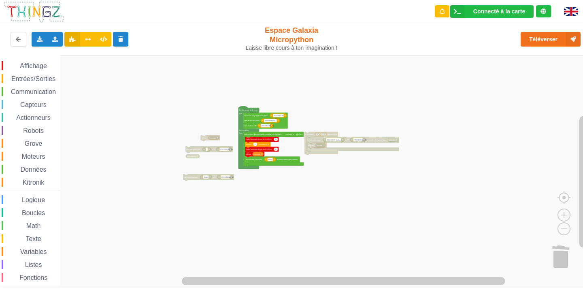
click at [89, 196] on rect "Espace de travail de Blocky" at bounding box center [294, 171] width 589 height 231
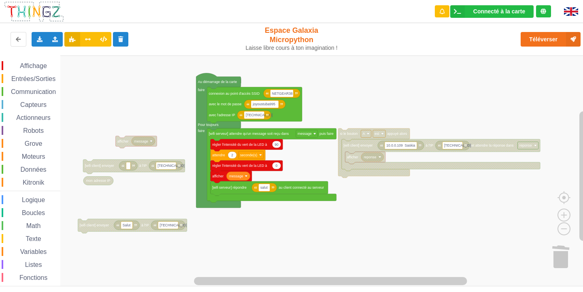
click at [480, 208] on div "Affichage Entrées/Sorties Communication Capteurs Actionneurs Robots Grove Moteu…" at bounding box center [294, 171] width 589 height 231
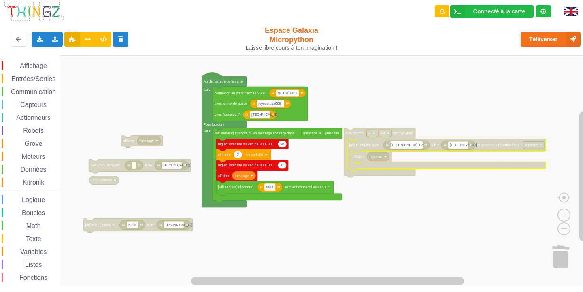
click at [395, 144] on input "[TECHNICAL_ID] Saskia" at bounding box center [407, 144] width 32 height 7
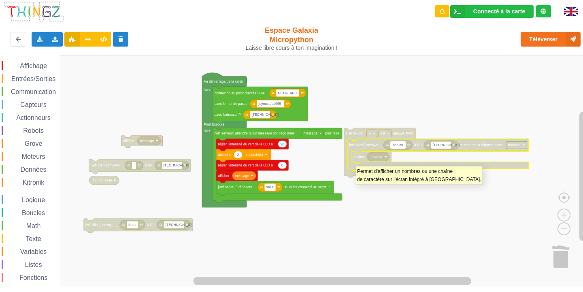
type input "bonjour"
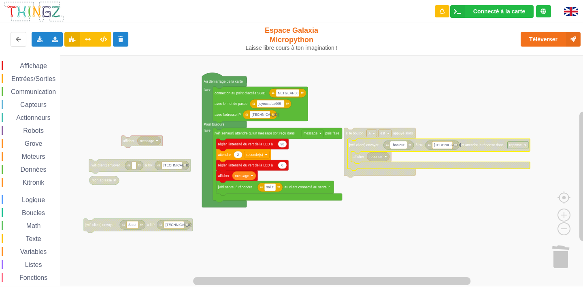
click at [450, 144] on rect "Espace de travail de Blocky" at bounding box center [443, 144] width 20 height 7
click at [450, 144] on input "[TECHNICAL_ID]" at bounding box center [443, 144] width 20 height 7
type input "[TECHNICAL_ID]"
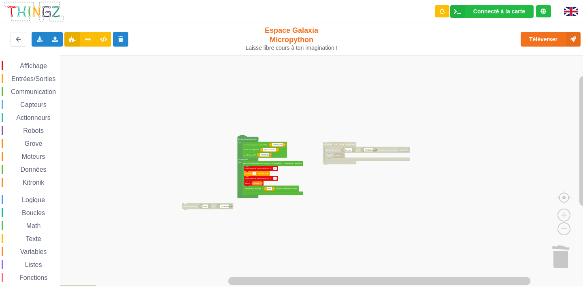
click at [199, 194] on rect "Espace de travail de Blocky" at bounding box center [294, 171] width 589 height 231
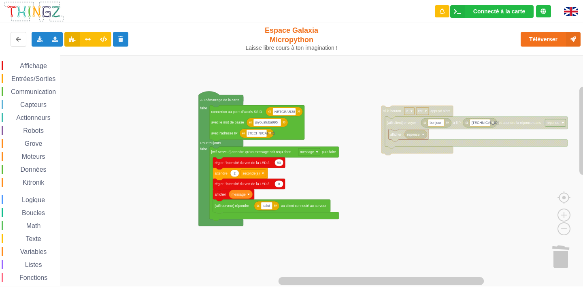
click at [114, 158] on rect "Espace de travail de Blocky" at bounding box center [294, 171] width 589 height 231
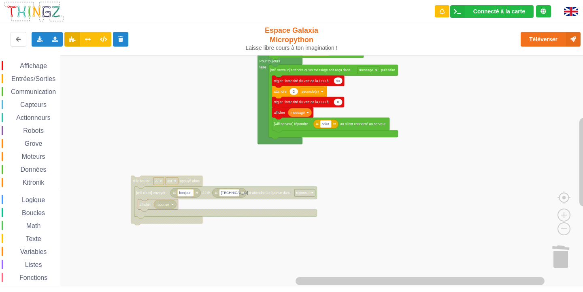
click at [164, 135] on rect "Espace de travail de Blocky" at bounding box center [294, 171] width 589 height 231
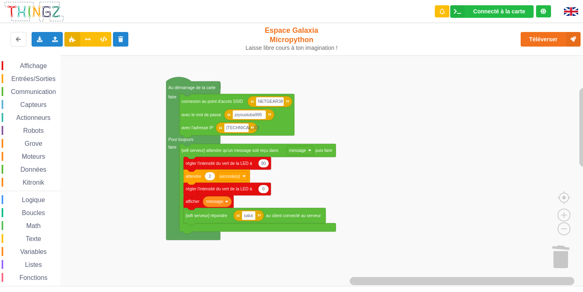
click at [388, 160] on div "Affichage Entrées/Sorties Communication Capteurs Actionneurs Robots Grove Moteu…" at bounding box center [294, 171] width 589 height 231
click at [560, 248] on image "Espace de travail de Blocky" at bounding box center [570, 256] width 43 height 53
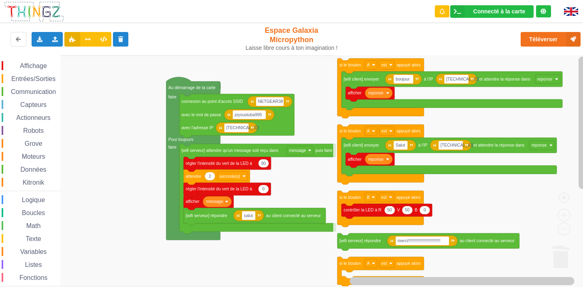
click at [340, 228] on icon "bonjour [TECHNICAL_ID] reponse afficher [wifi client] envoyer à l'IP et attendr…" at bounding box center [461, 171] width 256 height 231
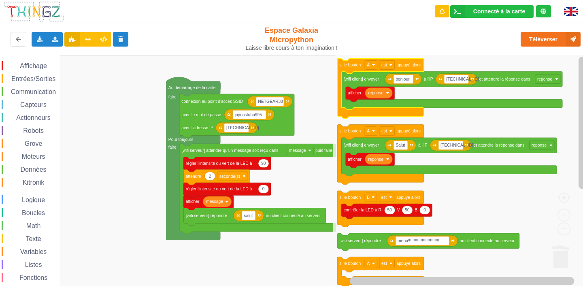
click at [347, 70] on icon "Espace de travail de Blocky" at bounding box center [380, 88] width 87 height 60
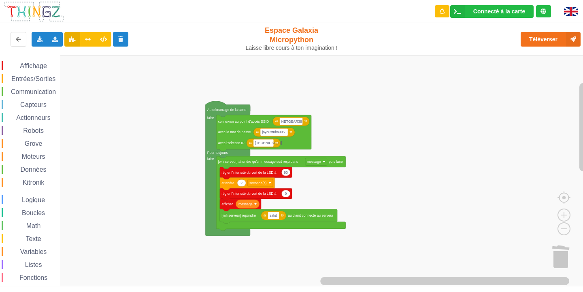
click at [371, 156] on div "Affichage Entrées/Sorties Communication Capteurs Actionneurs Robots Grove Moteu…" at bounding box center [294, 171] width 589 height 231
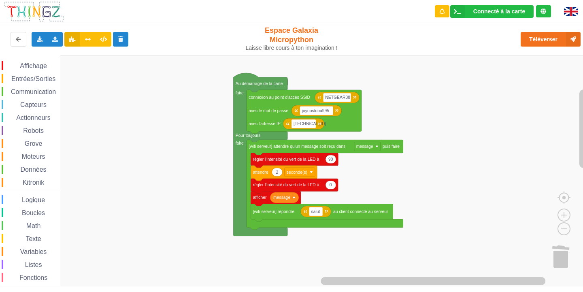
click at [433, 139] on div "Affichage Entrées/Sorties Communication Capteurs Actionneurs Robots Grove Moteu…" at bounding box center [294, 171] width 589 height 231
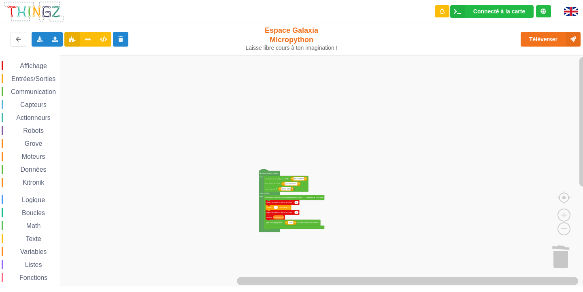
click at [319, 280] on div "Affichage Entrées/Sorties Communication Capteurs Actionneurs Robots Grove Moteu…" at bounding box center [294, 171] width 589 height 231
drag, startPoint x: 336, startPoint y: 286, endPoint x: 244, endPoint y: 280, distance: 91.8
click at [239, 283] on div "Connecté à la carte Réglages Ouvrir le moniteur automatiquement Connexion autom…" at bounding box center [291, 146] width 583 height 292
click at [116, 272] on div "Affichage Entrées/Sorties Communication Capteurs Actionneurs Robots Grove Moteu…" at bounding box center [294, 171] width 589 height 231
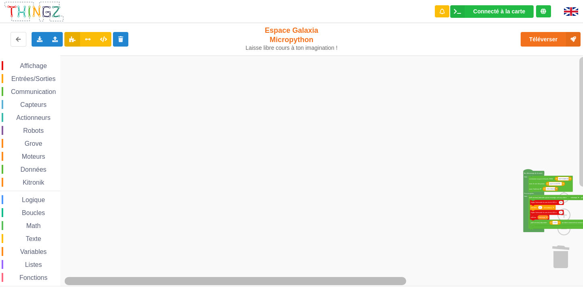
click at [36, 261] on div "Affichage Entrées/Sorties Communication Capteurs Actionneurs Robots Grove Moteu…" at bounding box center [294, 171] width 589 height 231
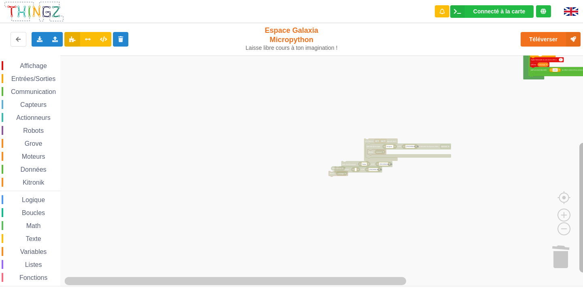
click at [580, 166] on rect "Espace de travail de Blocky" at bounding box center [584, 208] width 8 height 130
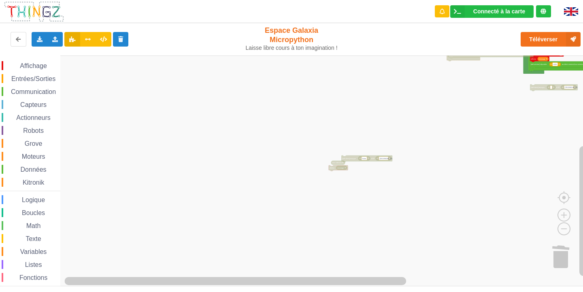
click at [495, 125] on rect "Espace de travail de Blocky" at bounding box center [294, 171] width 589 height 231
click at [376, 150] on rect "Espace de travail de Blocky" at bounding box center [294, 171] width 589 height 231
click at [491, 111] on rect "Espace de travail de Blocky" at bounding box center [294, 171] width 589 height 231
click at [328, 173] on rect "Espace de travail de Blocky" at bounding box center [294, 171] width 589 height 231
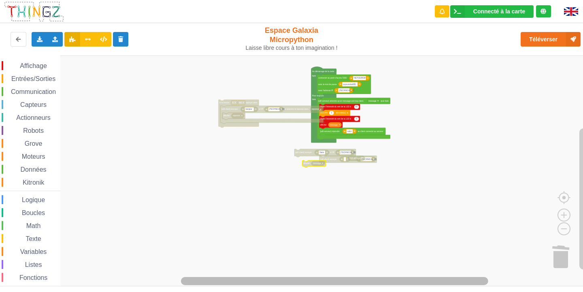
click at [428, 257] on div "Affichage Entrées/Sorties Communication Capteurs Actionneurs Robots Grove Moteu…" at bounding box center [294, 171] width 589 height 231
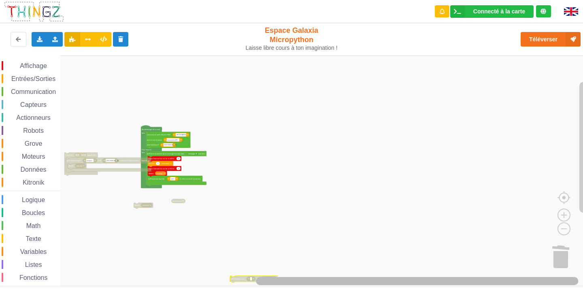
click at [535, 254] on div "Affichage Entrées/Sorties Communication Capteurs Actionneurs Robots Grove Moteu…" at bounding box center [294, 171] width 589 height 231
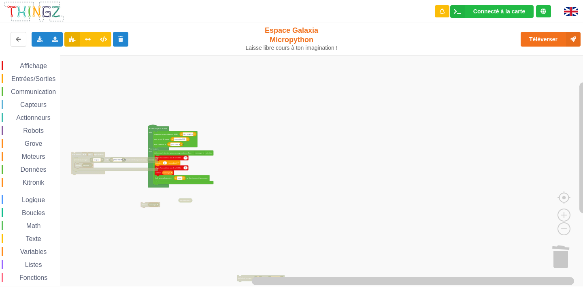
click at [260, 270] on div "Affichage Entrées/Sorties Communication Capteurs Actionneurs Robots Grove Moteu…" at bounding box center [294, 171] width 589 height 231
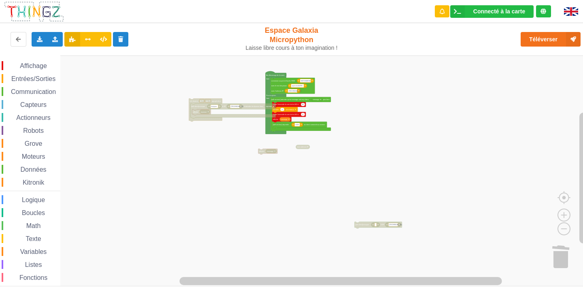
click at [361, 222] on div "Affichage Entrées/Sorties Communication Capteurs Actionneurs Robots Grove Moteu…" at bounding box center [294, 171] width 589 height 231
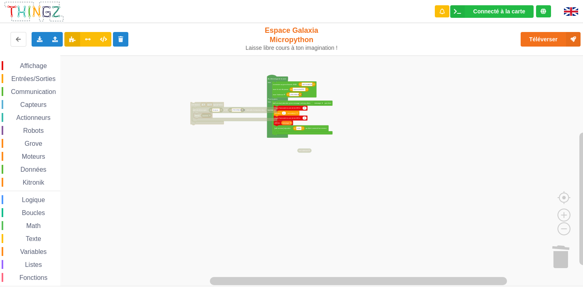
click at [304, 147] on rect "Espace de travail de Blocky" at bounding box center [294, 171] width 589 height 231
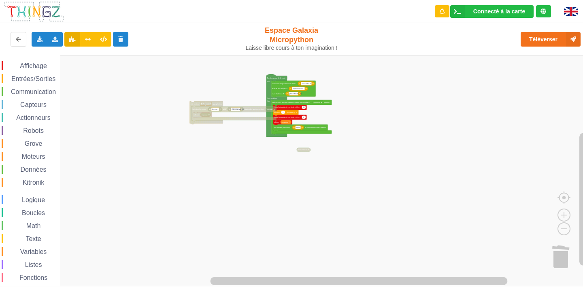
click at [303, 153] on rect "Espace de travail de Blocky" at bounding box center [294, 171] width 589 height 231
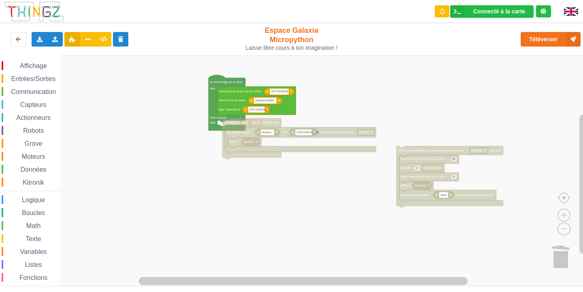
click at [206, 123] on rect "Espace de travail de Blocky" at bounding box center [294, 171] width 589 height 231
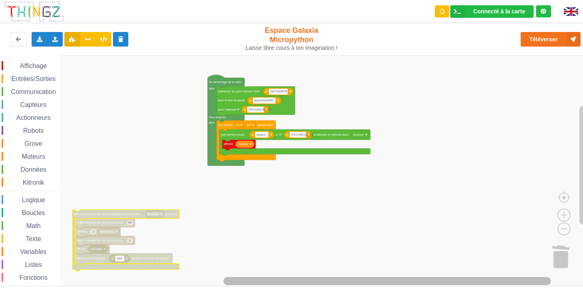
click at [106, 275] on div "Affichage Entrées/Sorties Communication Capteurs Actionneurs Robots Grove Moteu…" at bounding box center [294, 171] width 589 height 231
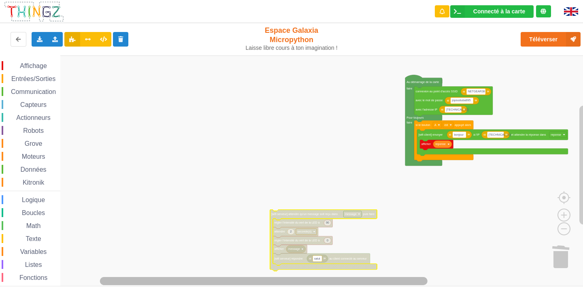
click at [112, 278] on rect "Espace de travail de Blocky" at bounding box center [264, 281] width 328 height 8
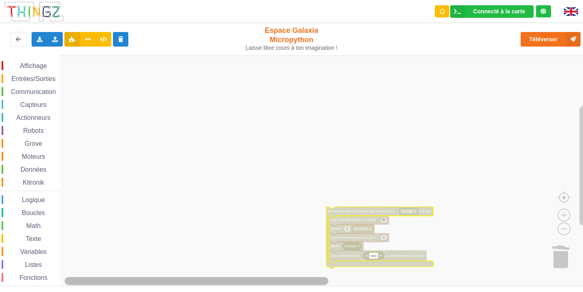
click at [154, 280] on rect "Espace de travail de Blocky" at bounding box center [197, 281] width 264 height 8
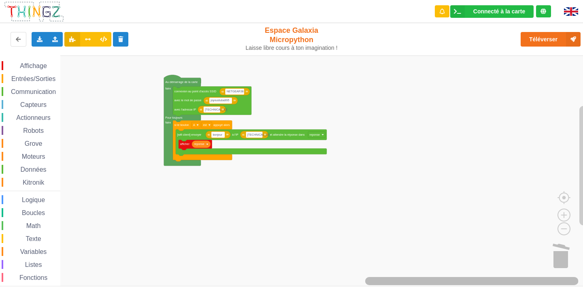
click at [536, 255] on div "Affichage Entrées/Sorties Communication Capteurs Actionneurs Robots Grove Moteu…" at bounding box center [294, 171] width 589 height 231
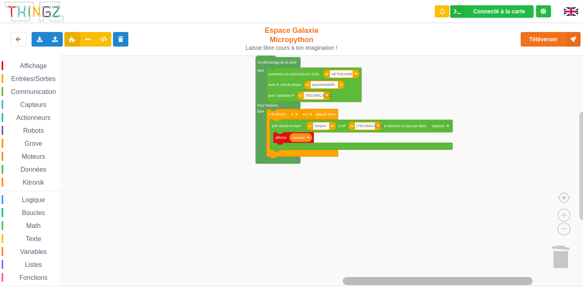
click at [440, 282] on rect "Espace de travail de Blocky" at bounding box center [438, 281] width 190 height 8
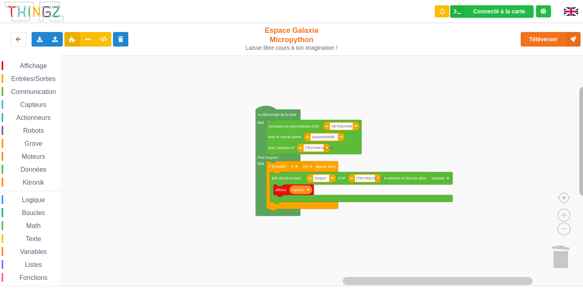
click at [581, 175] on rect "Espace de travail de Blocky" at bounding box center [584, 141] width 8 height 109
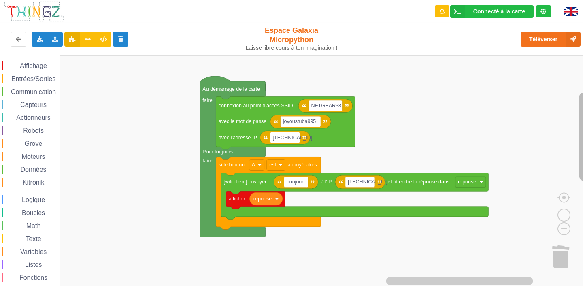
click at [576, 151] on div "Affichage Entrées/Sorties Communication Capteurs Actionneurs Robots Grove Moteu…" at bounding box center [294, 171] width 589 height 231
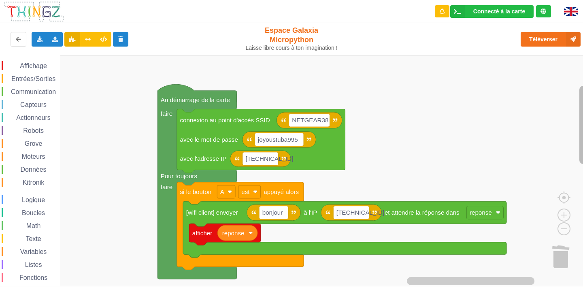
click at [582, 115] on rect "Espace de travail de Blocky" at bounding box center [584, 125] width 8 height 79
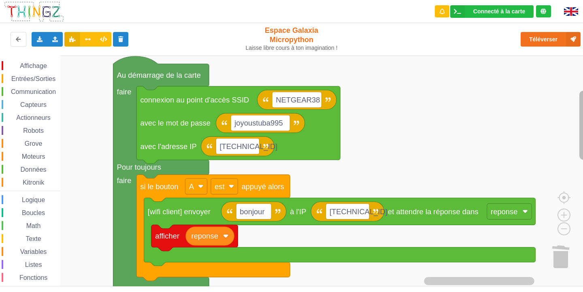
click at [583, 102] on rect "Espace de travail de Blocky" at bounding box center [584, 125] width 8 height 69
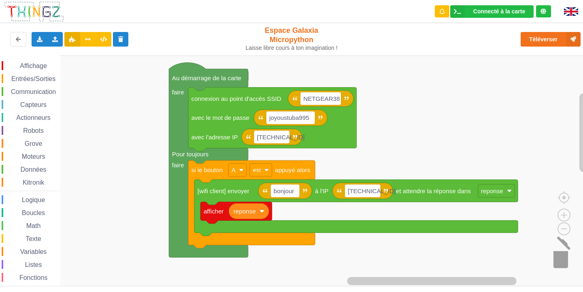
click at [553, 254] on image "Espace de travail de Blocky" at bounding box center [571, 256] width 39 height 50
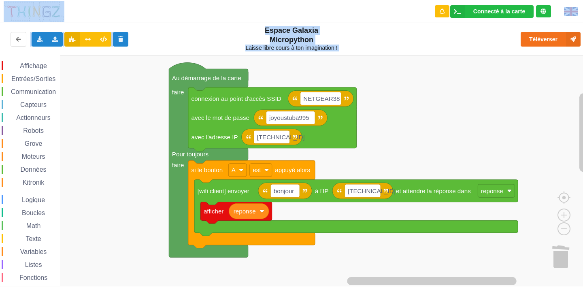
click at [386, 72] on rect "Espace de travail de Blocky" at bounding box center [294, 171] width 589 height 231
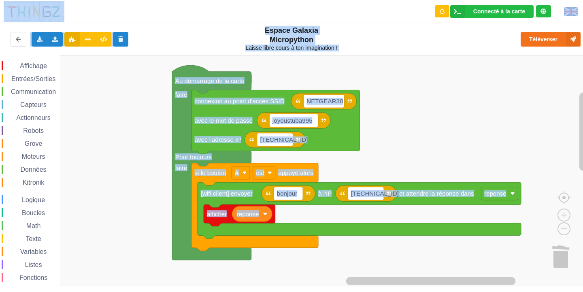
click at [424, 98] on rect "Espace de travail de Blocky" at bounding box center [294, 171] width 589 height 231
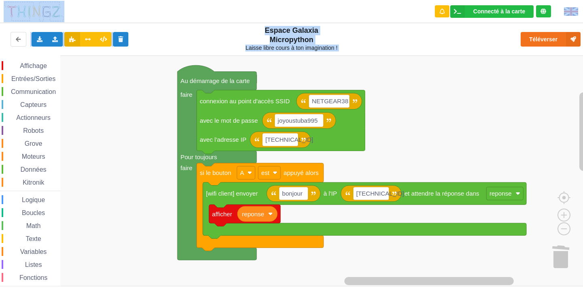
click at [426, 103] on rect "Espace de travail de Blocky" at bounding box center [294, 171] width 589 height 231
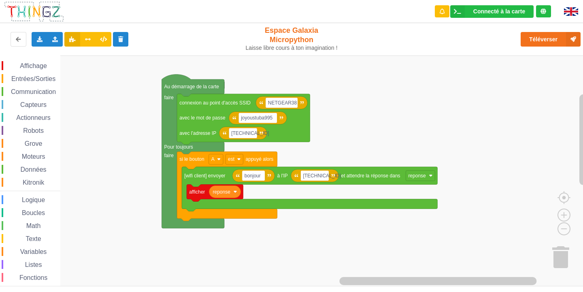
click at [361, 47] on div "Connecté à la carte Réglages Ouvrir le moniteur automatiquement Connexion autom…" at bounding box center [291, 140] width 595 height 292
click at [566, 254] on image "Espace de travail de Blocky" at bounding box center [571, 256] width 39 height 50
click at [557, 254] on image "Espace de travail de Blocky" at bounding box center [571, 256] width 39 height 50
click at [559, 254] on image "Espace de travail de Blocky" at bounding box center [571, 256] width 39 height 50
click at [561, 243] on rect "Espace de travail de Blocky" at bounding box center [294, 171] width 589 height 231
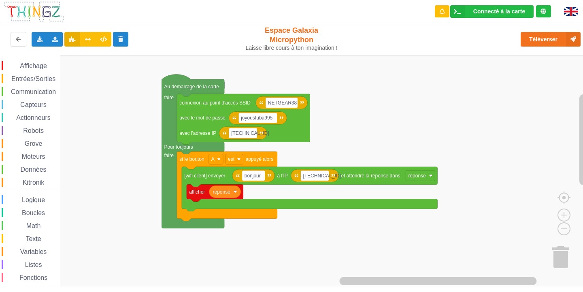
click at [562, 261] on image "Espace de travail de Blocky" at bounding box center [571, 256] width 39 height 50
click at [581, 241] on div "Affichage Entrées/Sorties Communication Capteurs Actionneurs Robots Grove Moteu…" at bounding box center [294, 171] width 589 height 231
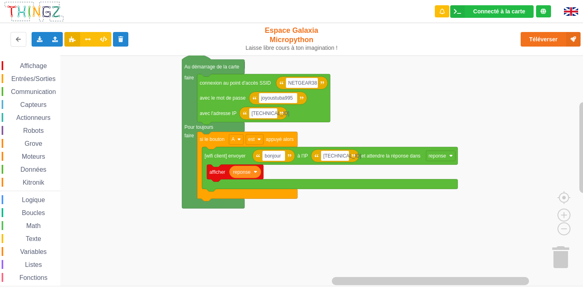
click at [562, 263] on image "Espace de travail de Blocky" at bounding box center [571, 256] width 39 height 50
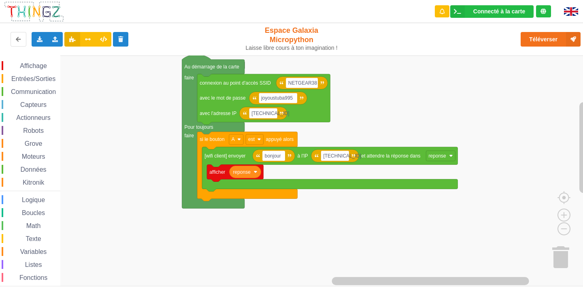
click at [562, 263] on image "Espace de travail de Blocky" at bounding box center [571, 256] width 39 height 50
click at [233, 12] on div "Connecté à la carte Réglages Ouvrir le moniteur automatiquement Connexion autom…" at bounding box center [291, 11] width 595 height 23
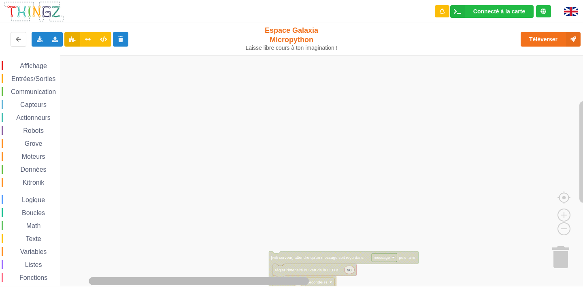
click at [115, 287] on div "Connecté à la carte Réglages Ouvrir le moniteur automatiquement Connexion autom…" at bounding box center [291, 146] width 583 height 292
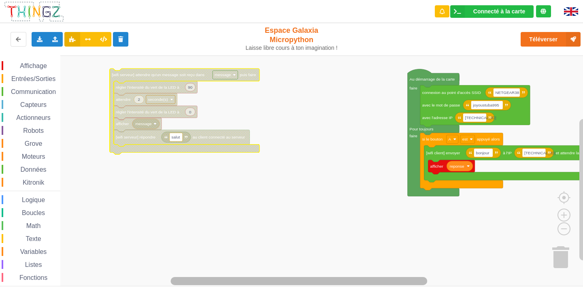
click at [380, 254] on div "Affichage Entrées/Sorties Communication Capteurs Actionneurs Robots Grove Moteu…" at bounding box center [294, 171] width 589 height 231
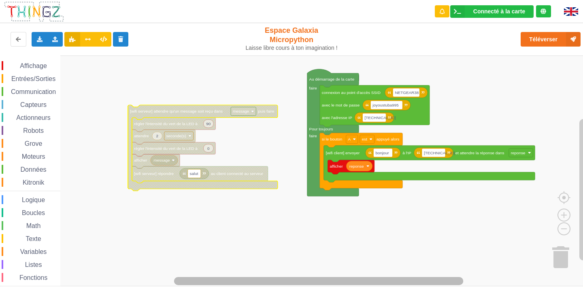
click at [384, 267] on div "Affichage Entrées/Sorties Communication Capteurs Actionneurs Robots Grove Moteu…" at bounding box center [294, 171] width 589 height 231
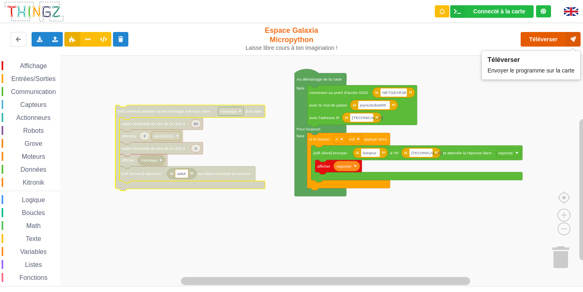
click at [563, 38] on button "Téléverser" at bounding box center [551, 39] width 60 height 15
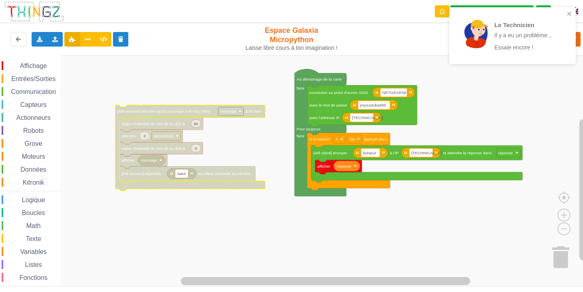
click at [568, 10] on div "Le Technicien Il y a eu un problème... Essaie encore !" at bounding box center [513, 35] width 126 height 57
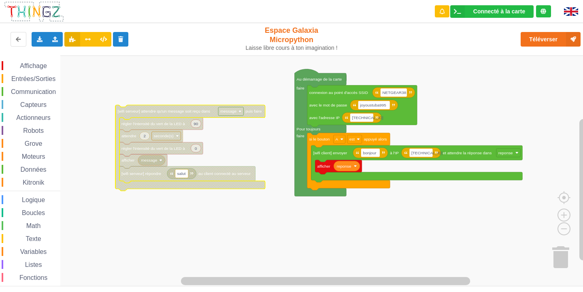
click at [554, 9] on div "Le Technicien Il y a eu un problème... Essaie encore !" at bounding box center [513, 7] width 130 height 3
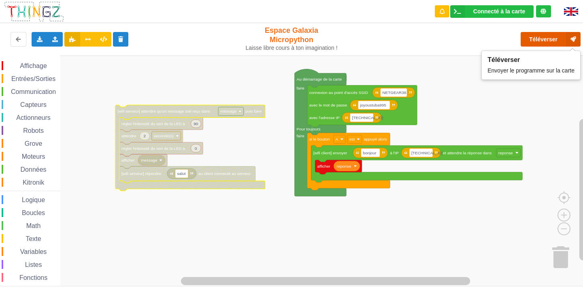
click at [551, 38] on button "Téléverser" at bounding box center [551, 39] width 60 height 15
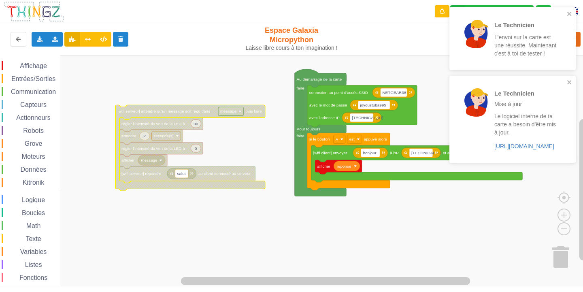
click at [567, 9] on div "Le Technicien L'envoi sur la carte est une réussite. Maintenant c'est à toi de …" at bounding box center [513, 38] width 126 height 63
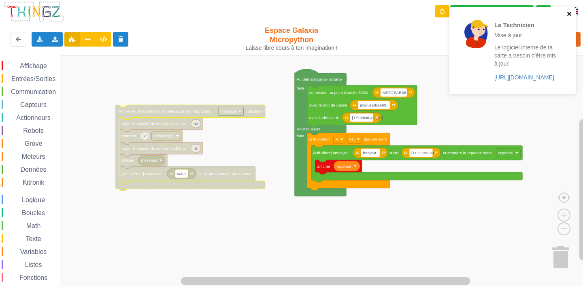
click at [570, 13] on icon "close" at bounding box center [570, 14] width 4 height 4
